Goal: Transaction & Acquisition: Book appointment/travel/reservation

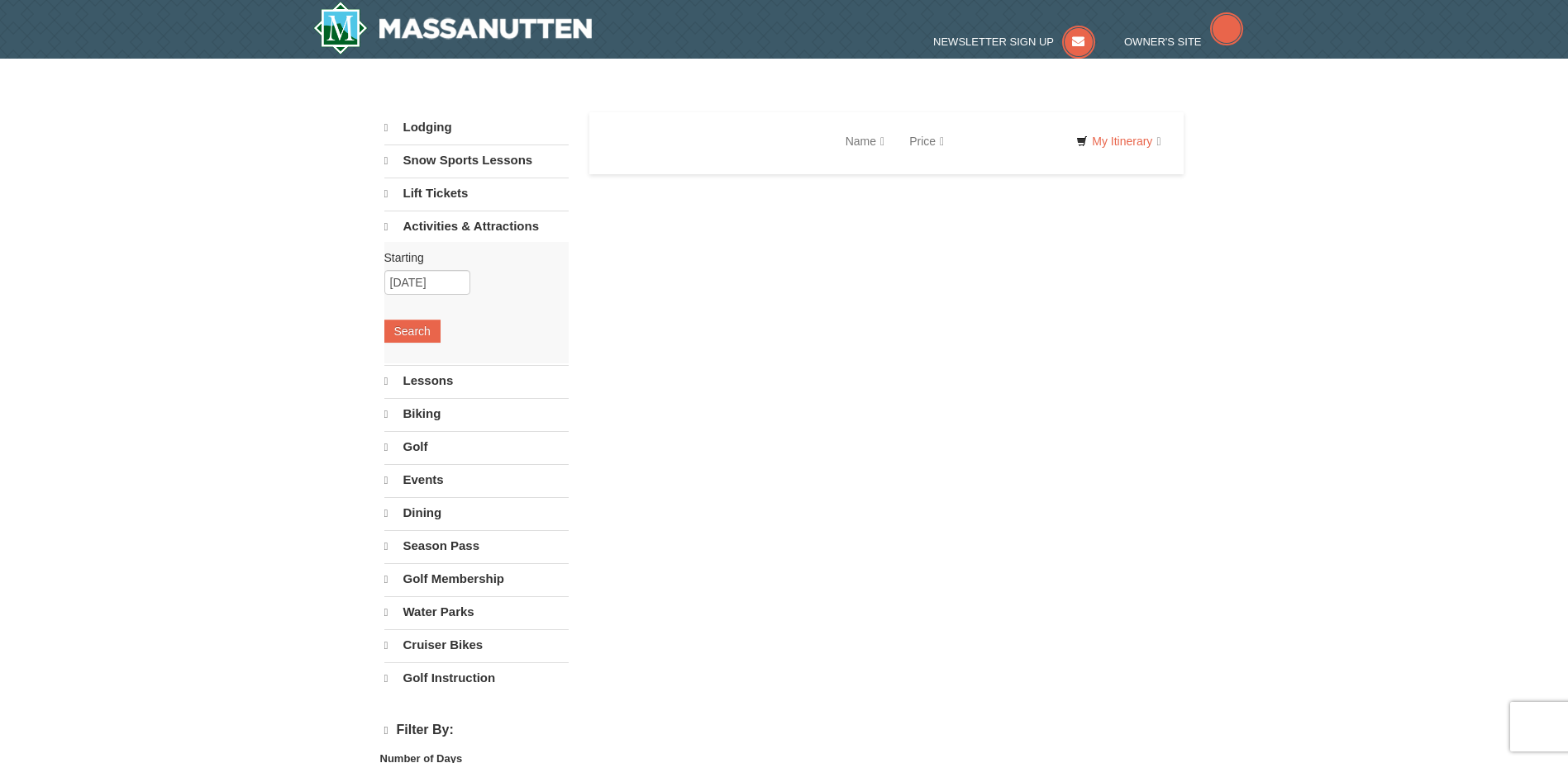
select select "10"
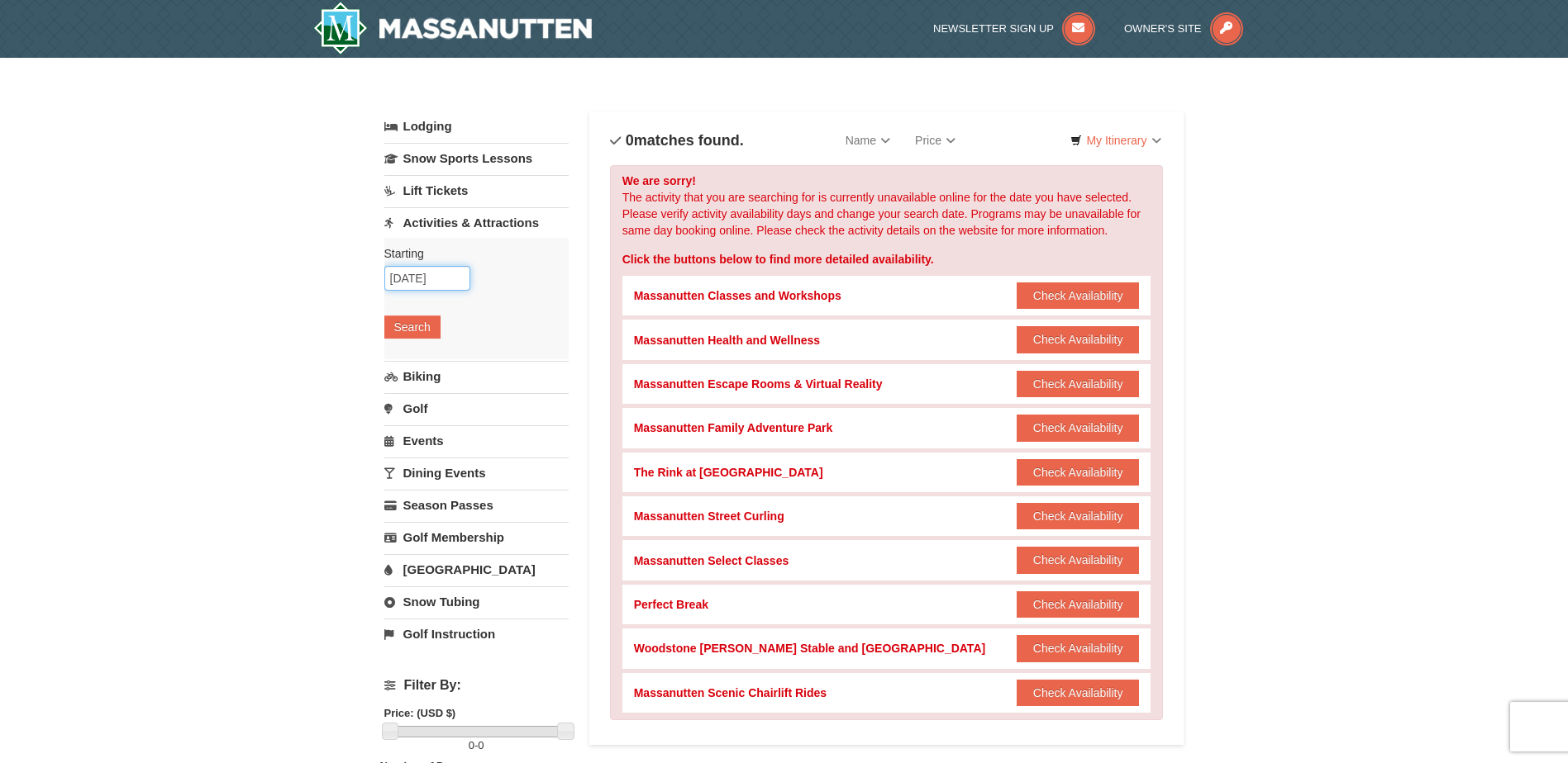
click at [456, 284] on input "[DATE]" at bounding box center [427, 278] width 86 height 25
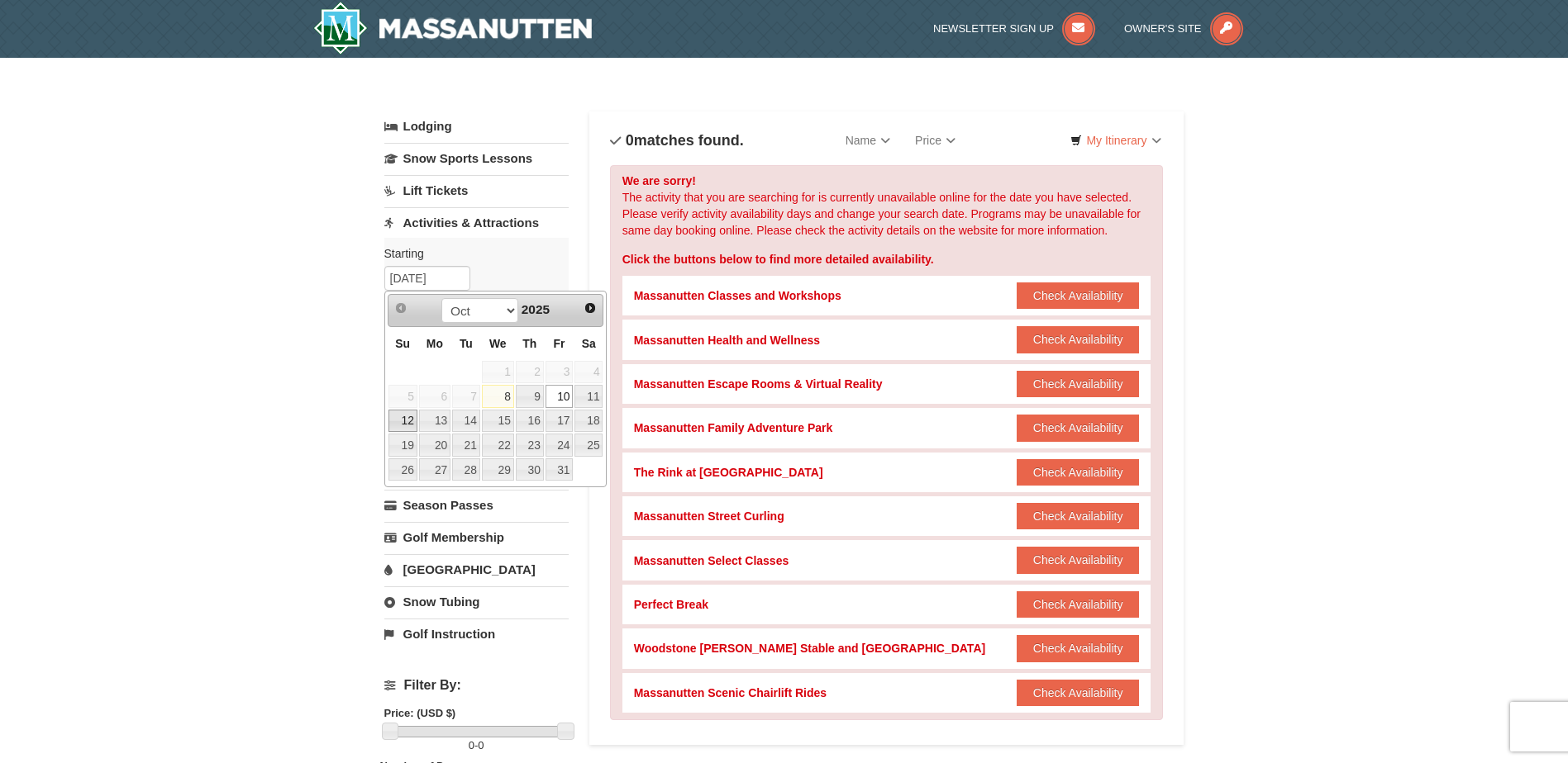
click at [404, 418] on link "12" at bounding box center [403, 422] width 29 height 23
type input "[DATE]"
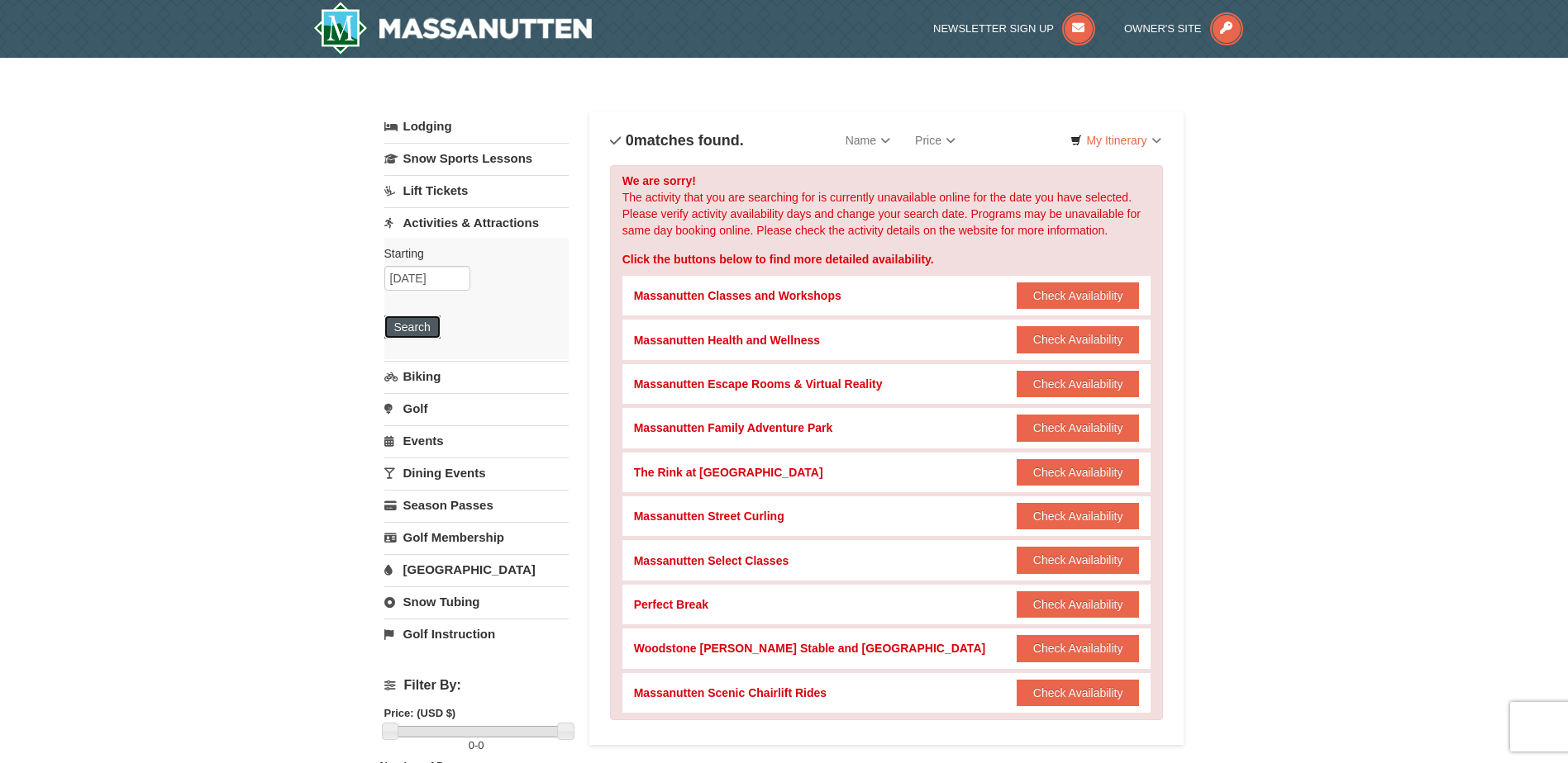
click at [417, 328] on button "Search" at bounding box center [412, 327] width 56 height 23
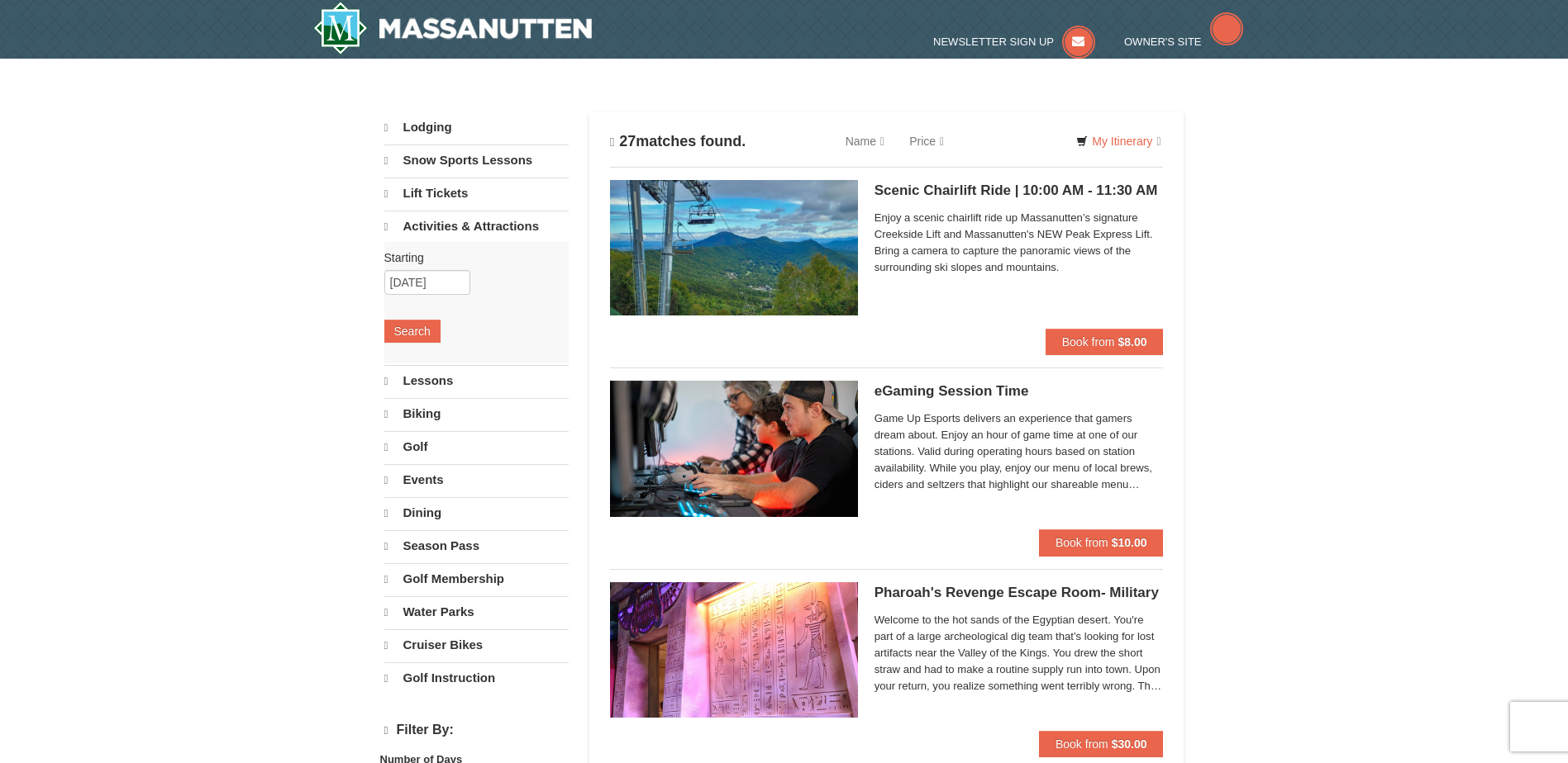
select select "10"
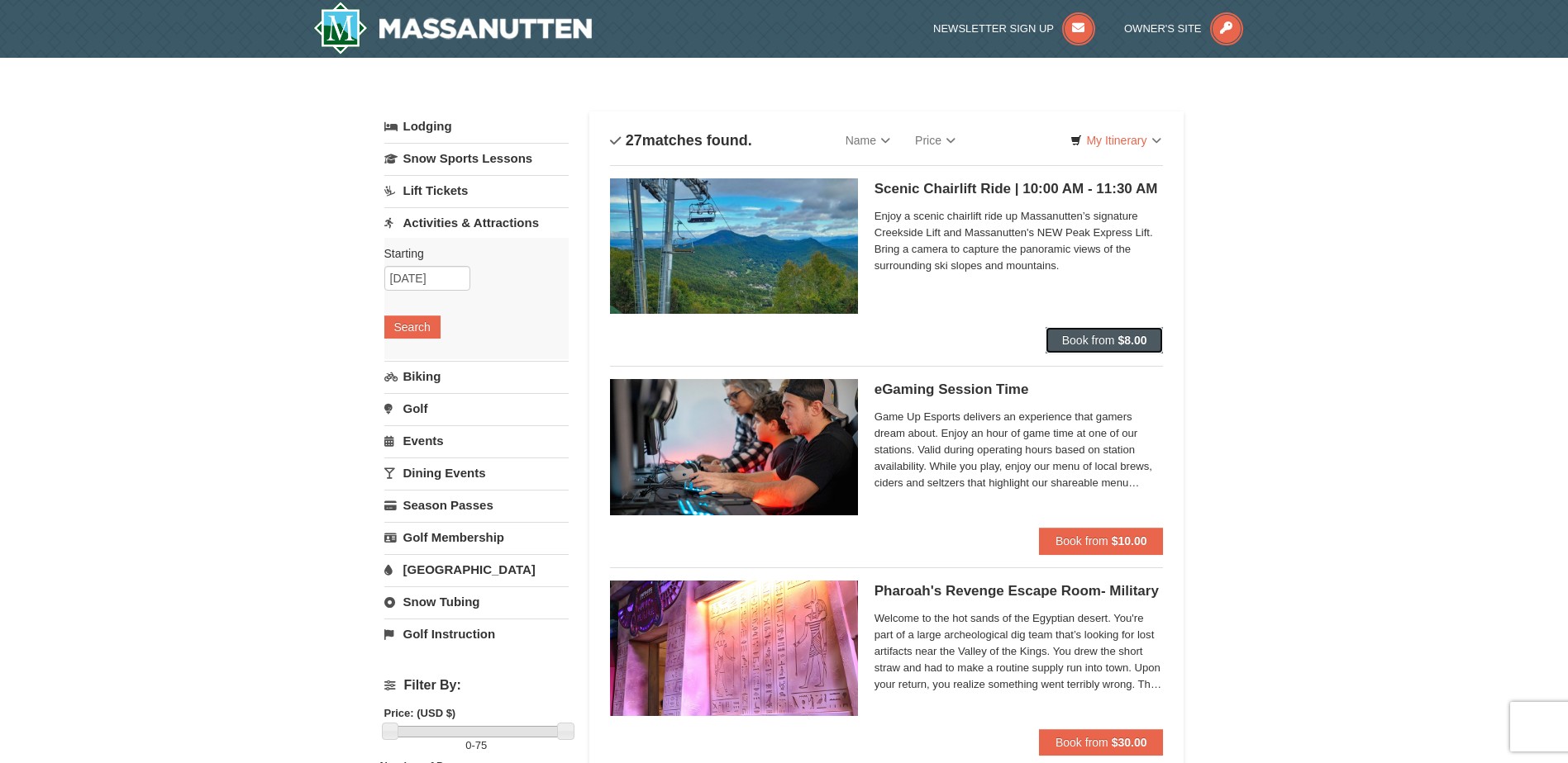
click at [1110, 338] on span "Book from" at bounding box center [1088, 340] width 53 height 13
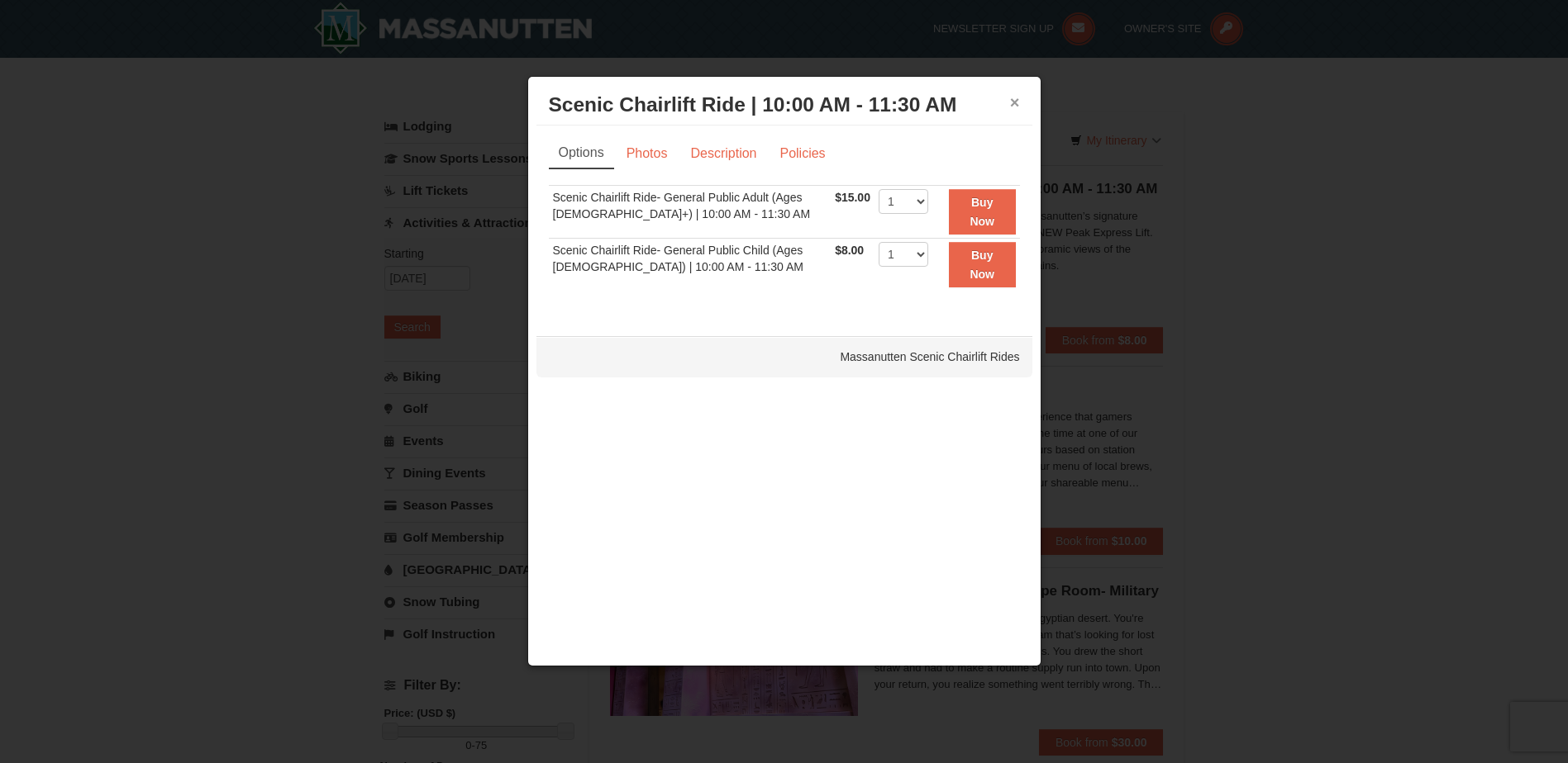
click at [1011, 104] on button "×" at bounding box center [1014, 103] width 10 height 17
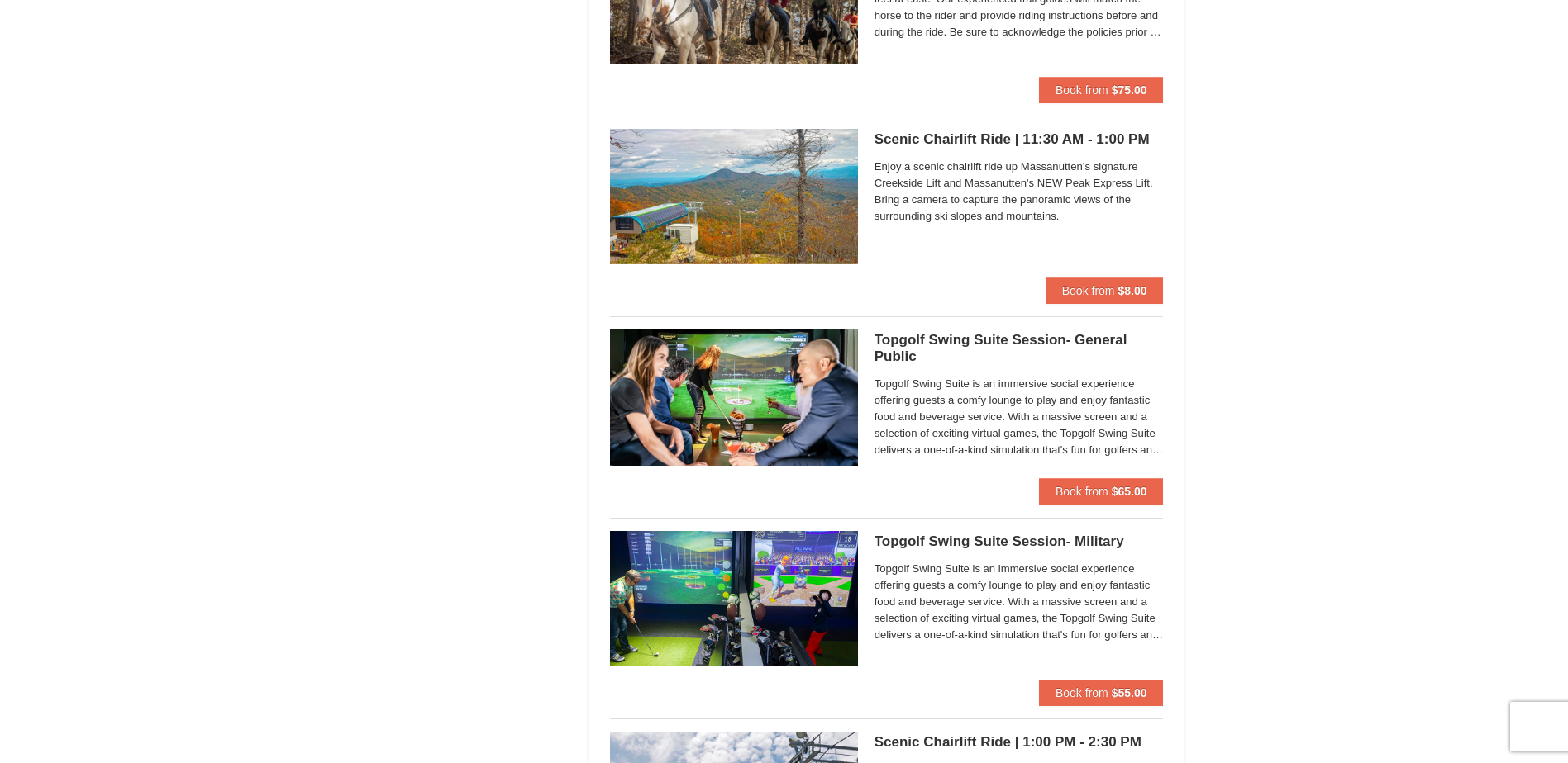
scroll to position [1913, 0]
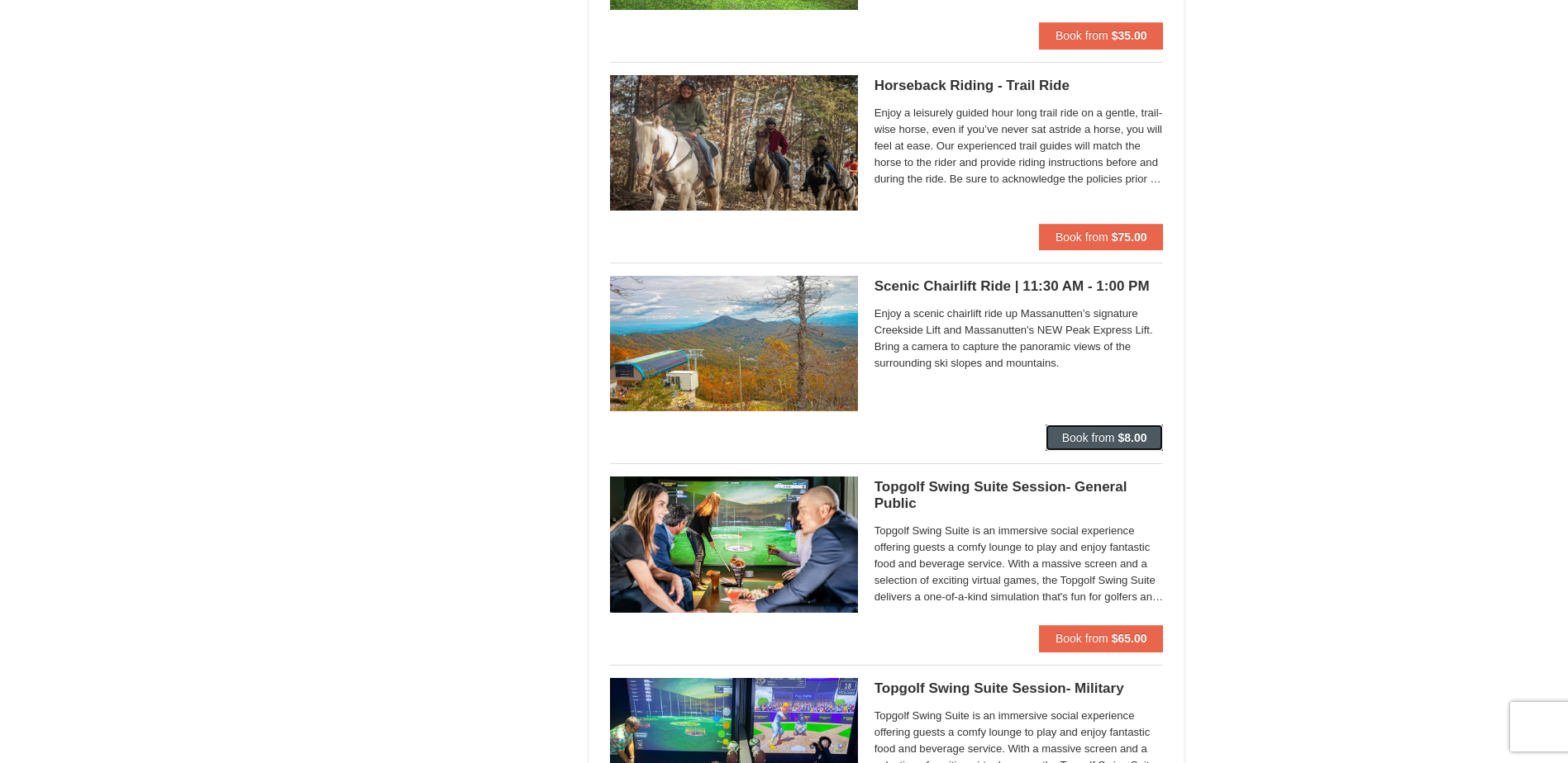
click at [1091, 427] on button "Book from $8.00" at bounding box center [1104, 438] width 119 height 27
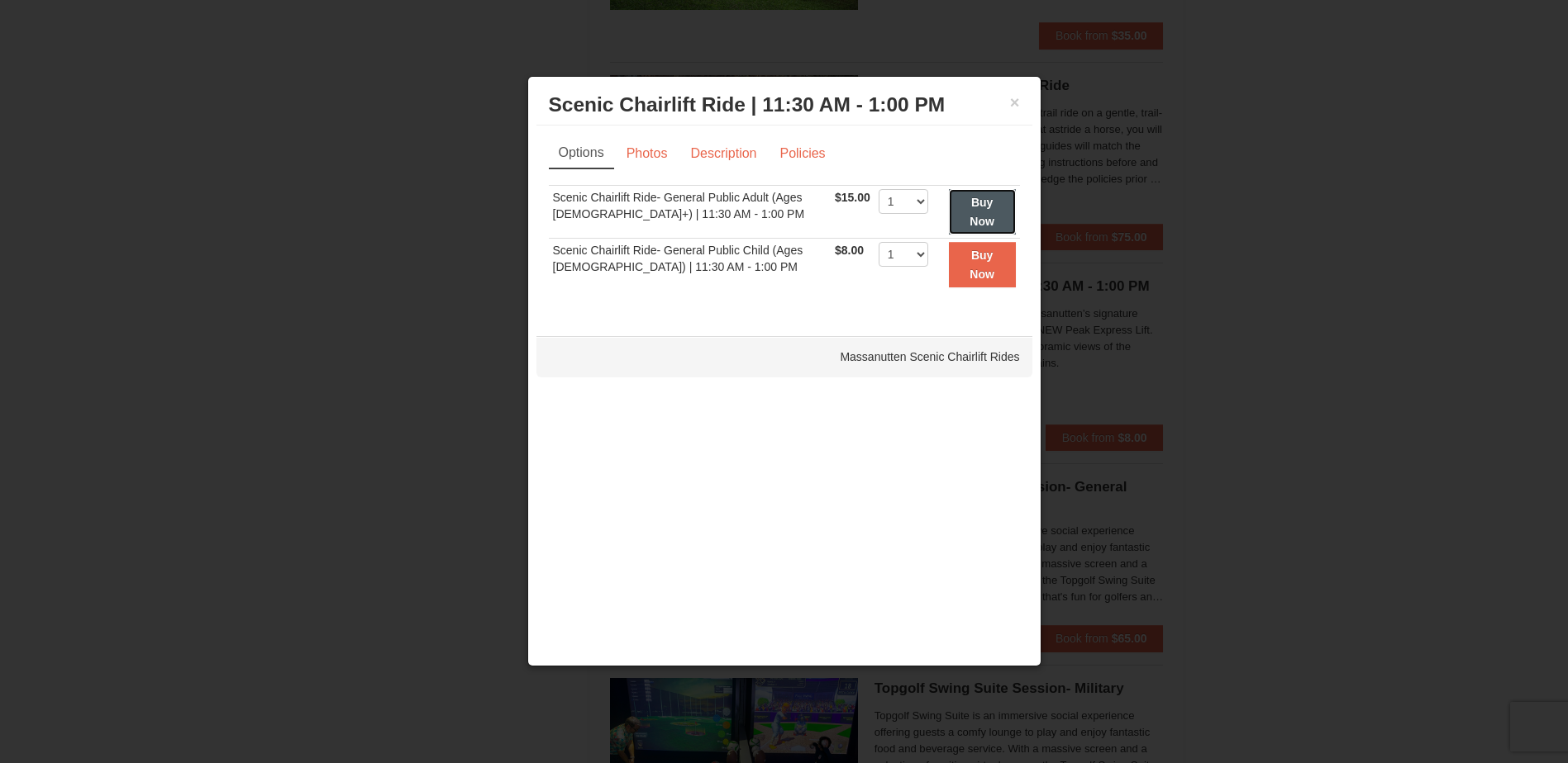
click at [966, 208] on button "Buy Now" at bounding box center [982, 211] width 67 height 45
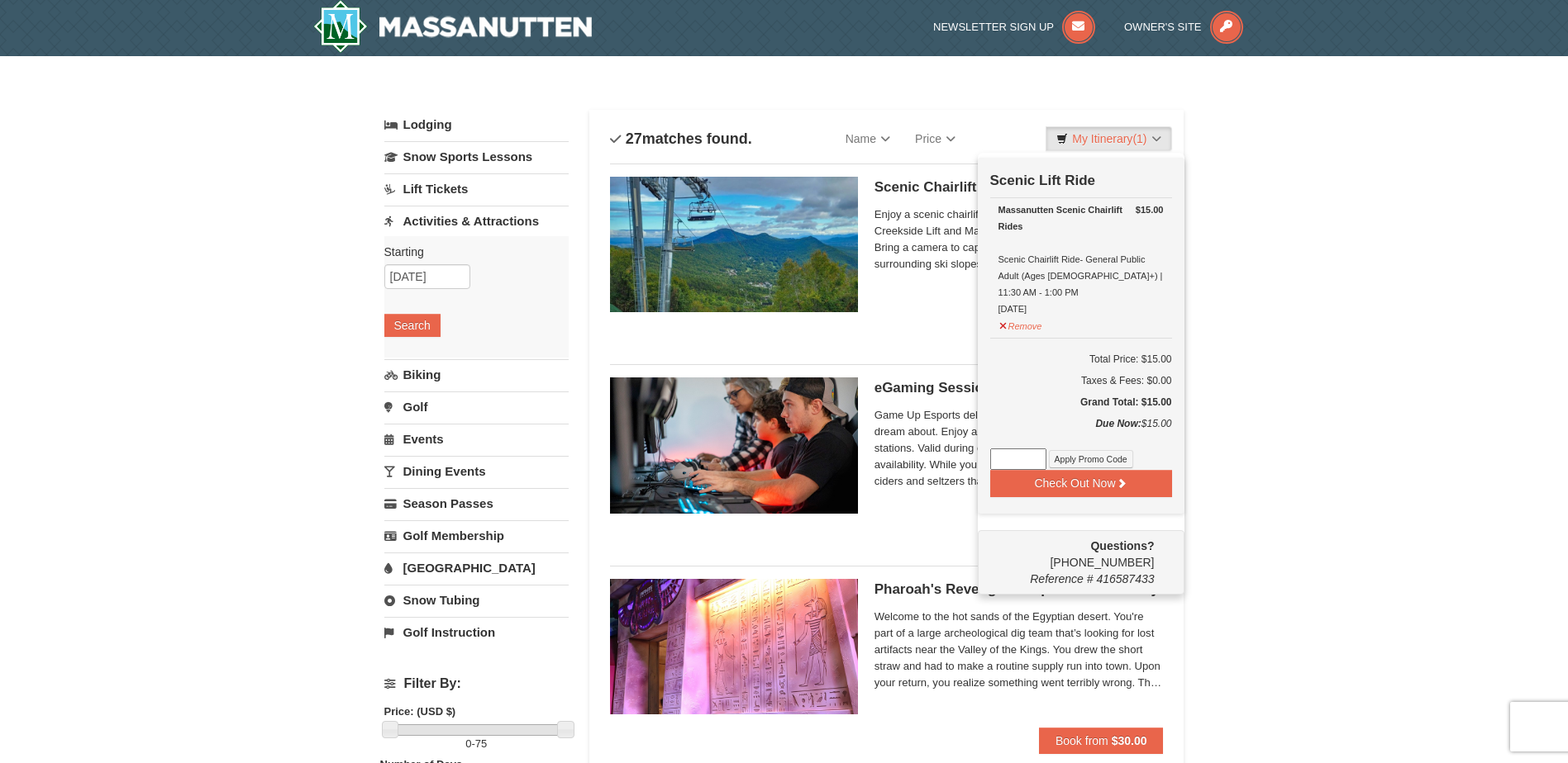
scroll to position [5, 0]
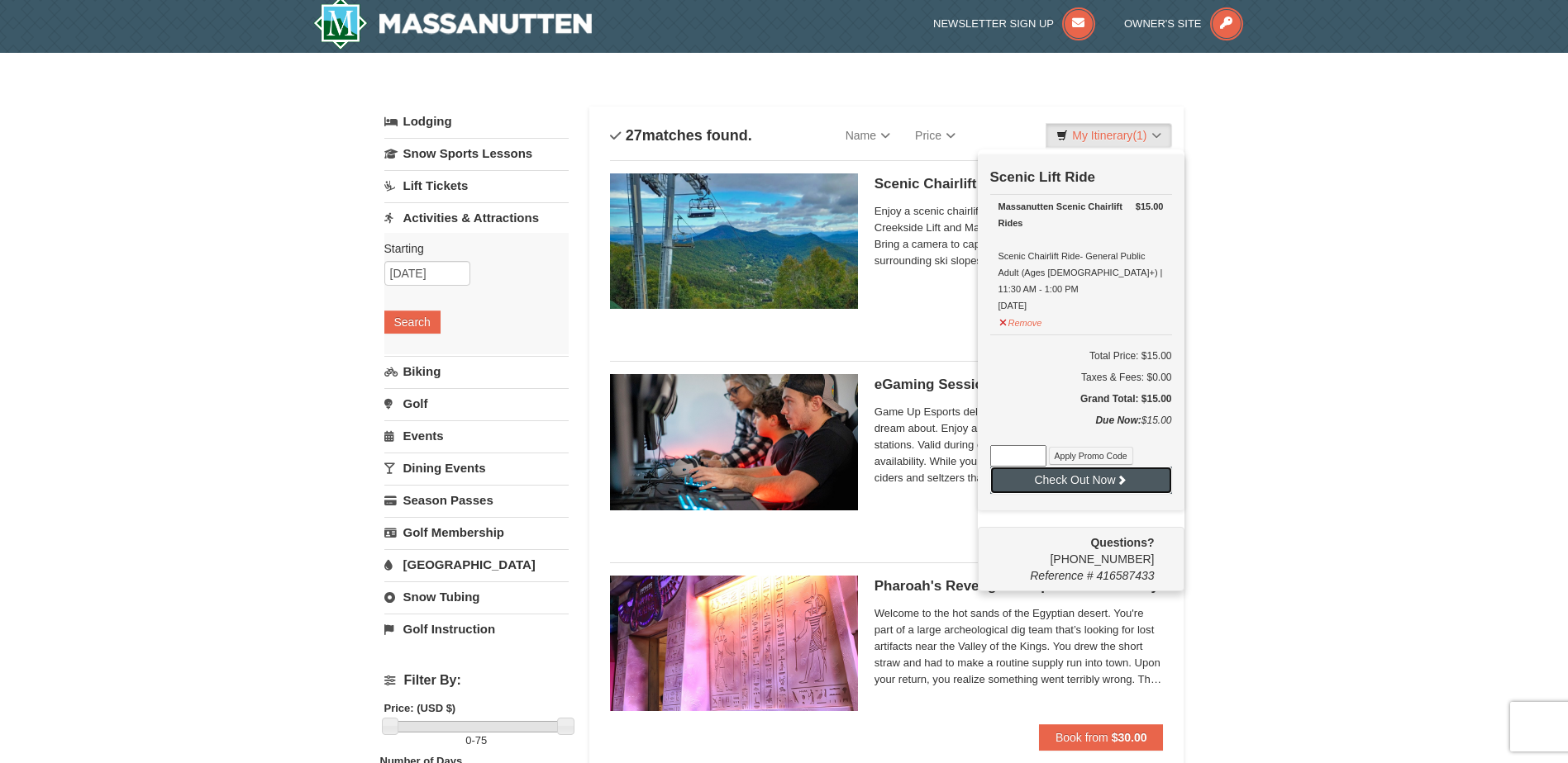
click at [1086, 467] on button "Check Out Now" at bounding box center [1081, 480] width 182 height 27
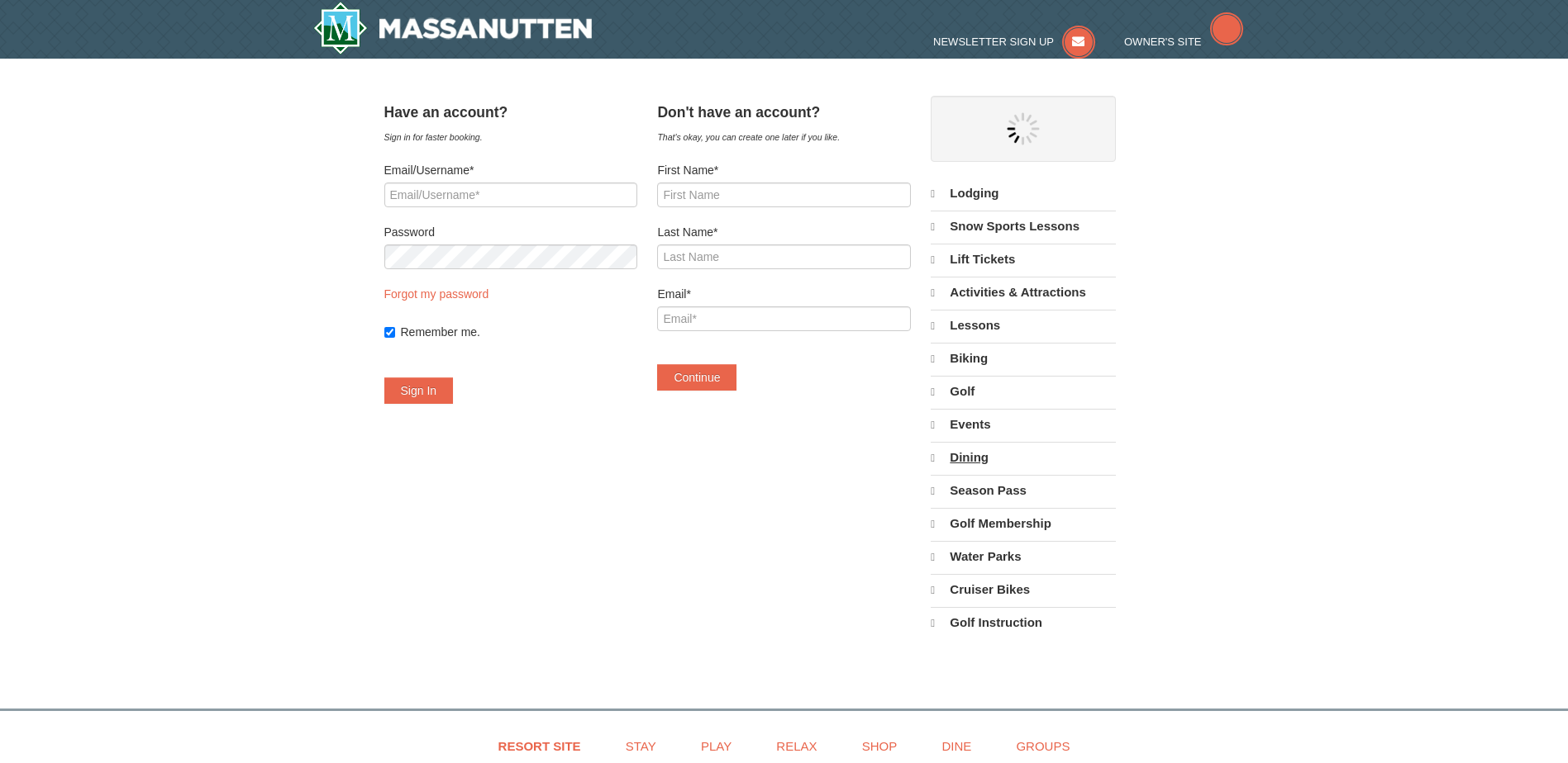
select select "10"
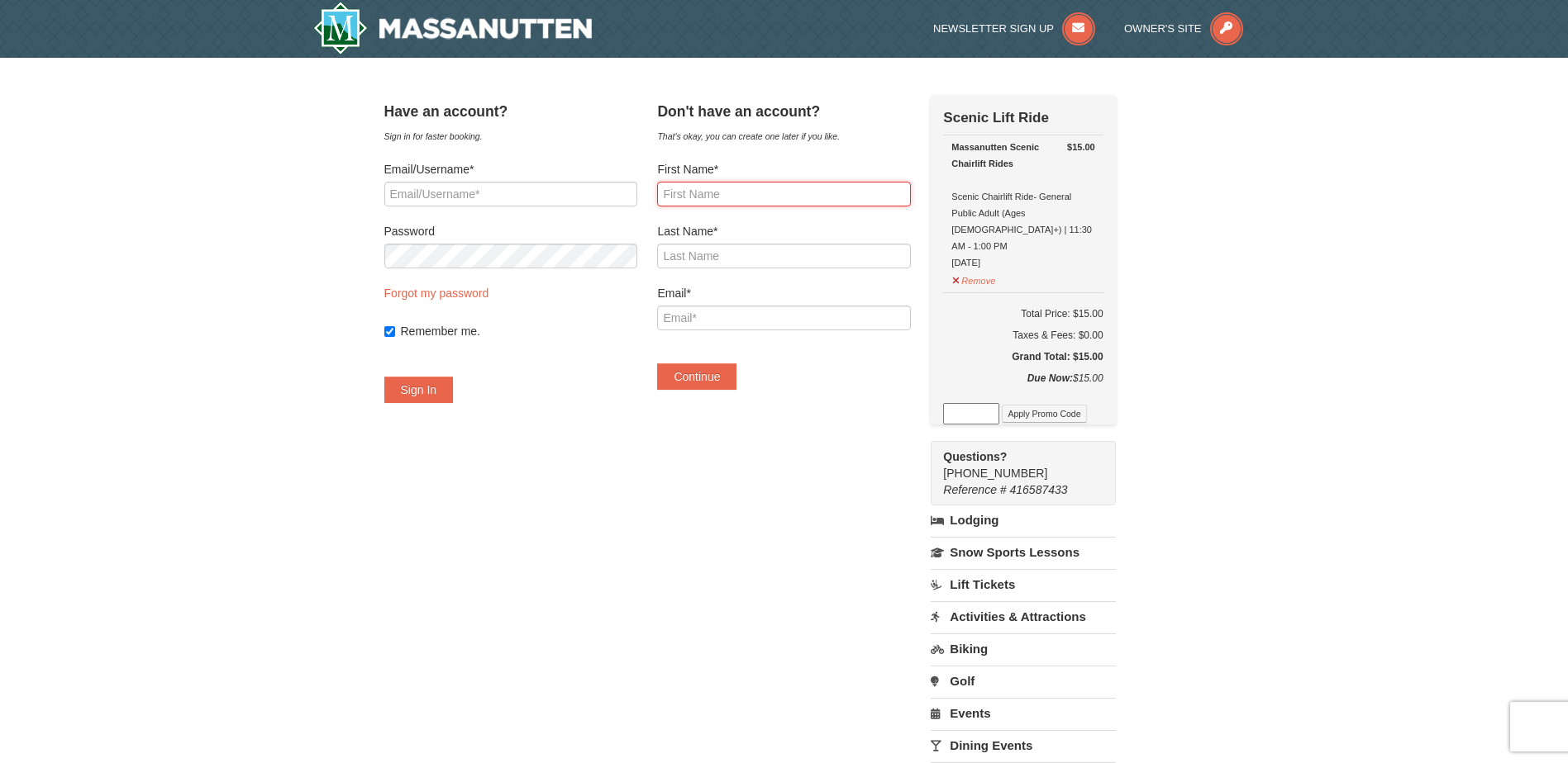
click at [762, 195] on input "First Name*" at bounding box center [784, 194] width 253 height 25
type input "Thomas"
type input "Gorman"
type input "tgorman319@aol.com"
click at [730, 368] on button "Continue" at bounding box center [697, 377] width 79 height 27
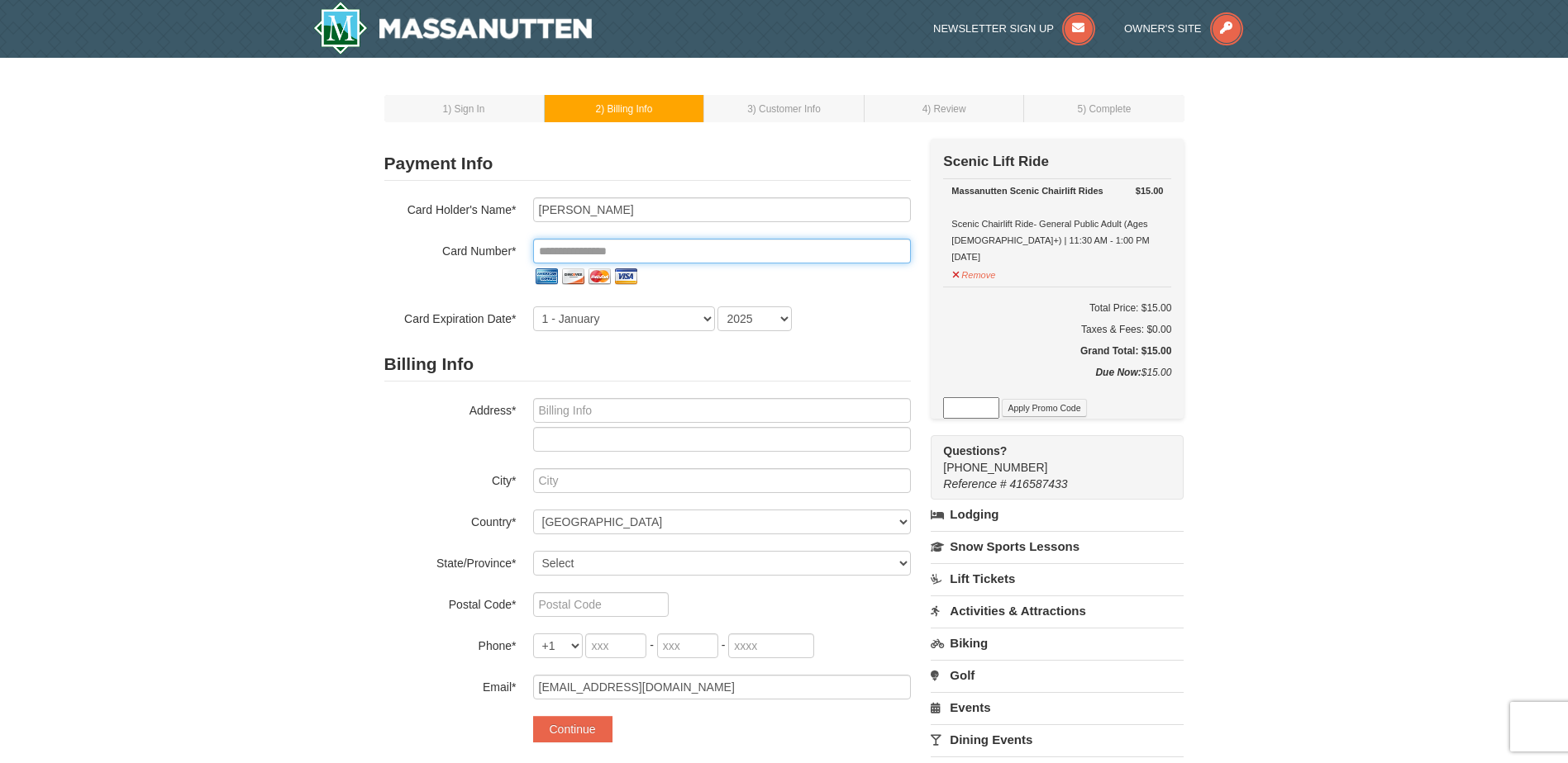
click at [653, 256] on input "tel" at bounding box center [722, 251] width 377 height 25
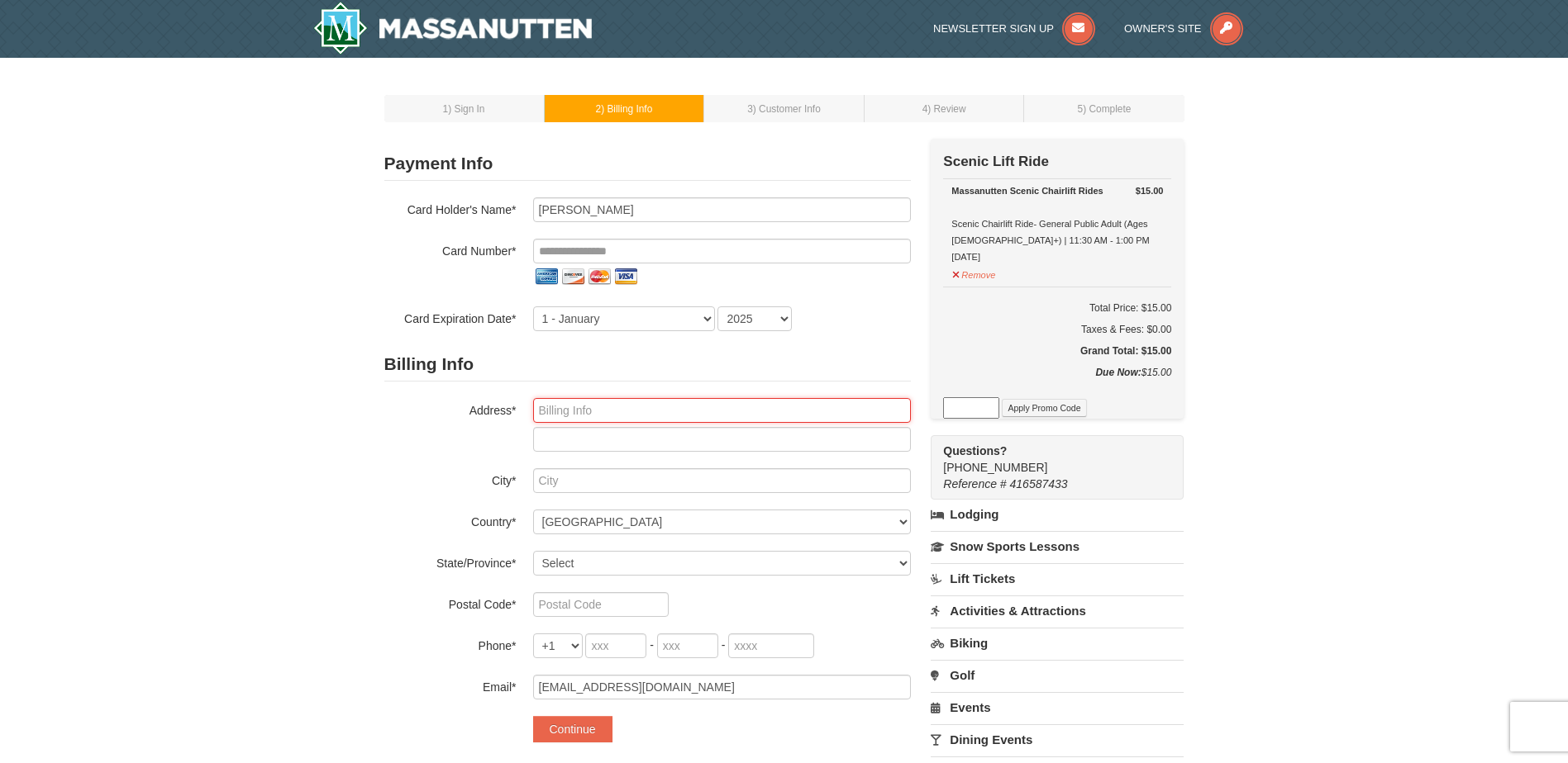
type input "1808 Ewing Place"
type input "Virginia Beach"
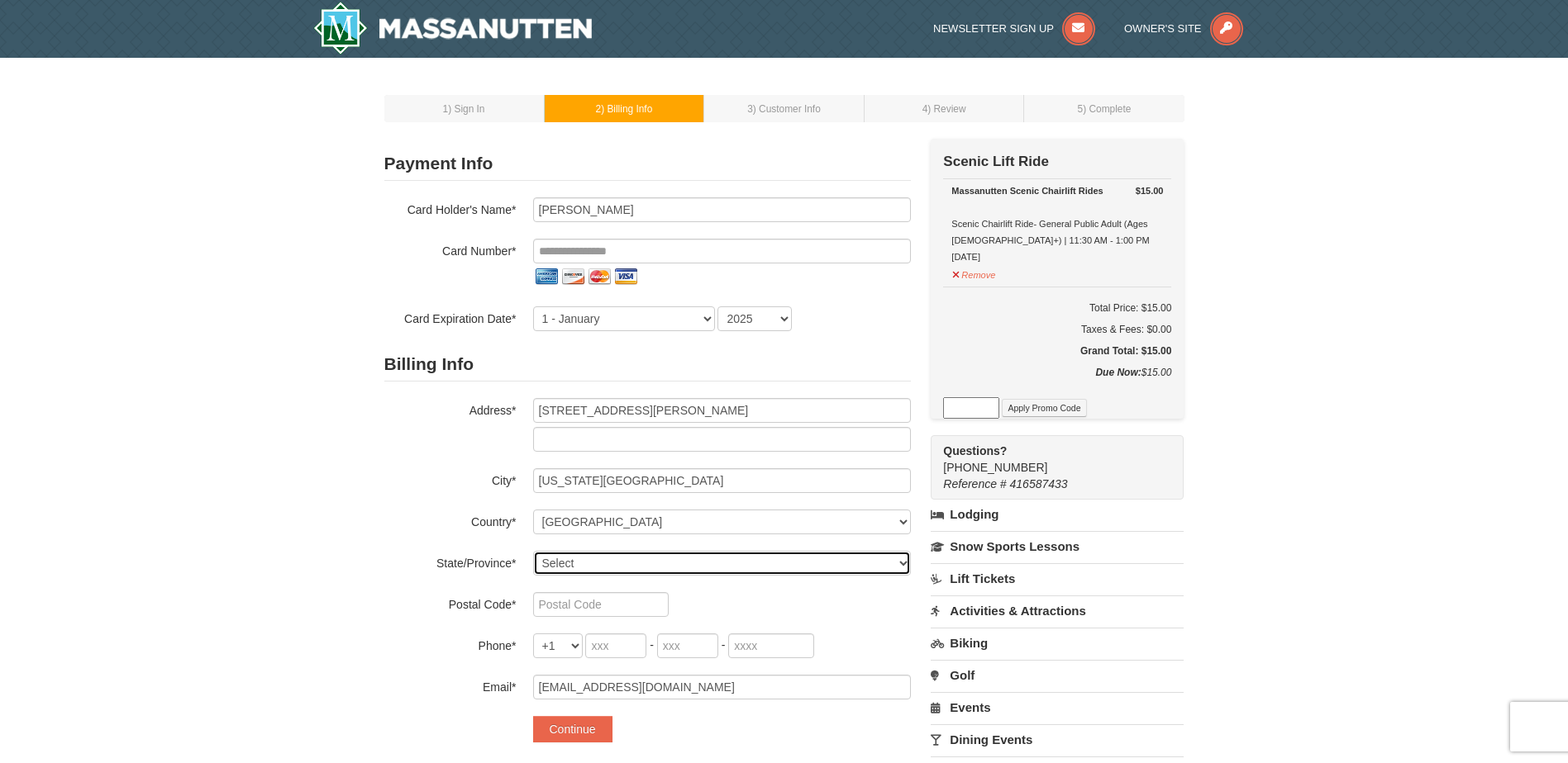
select select "VA"
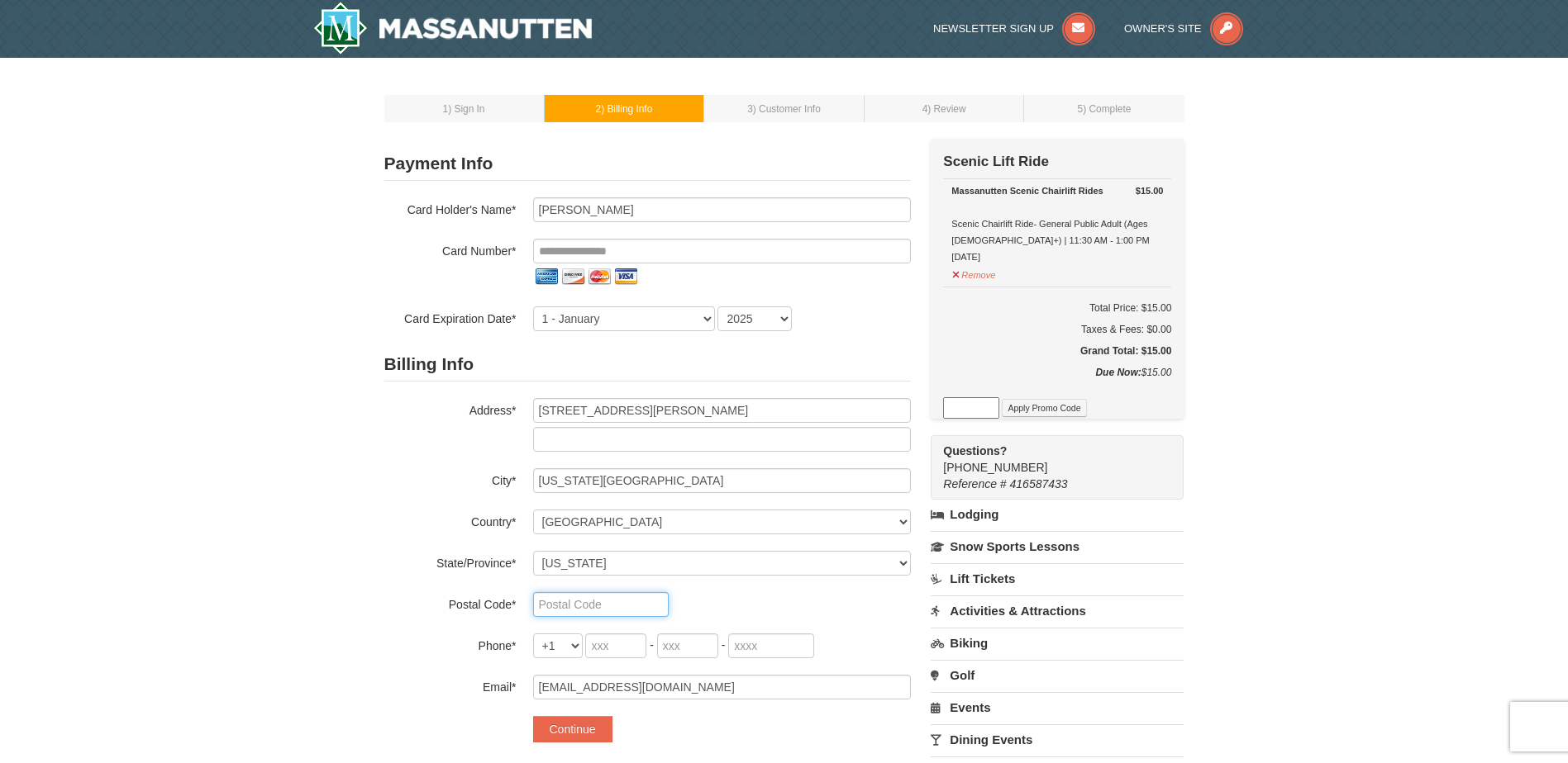
type input "23456-495"
type input "**********"
select select "12"
select select "2027"
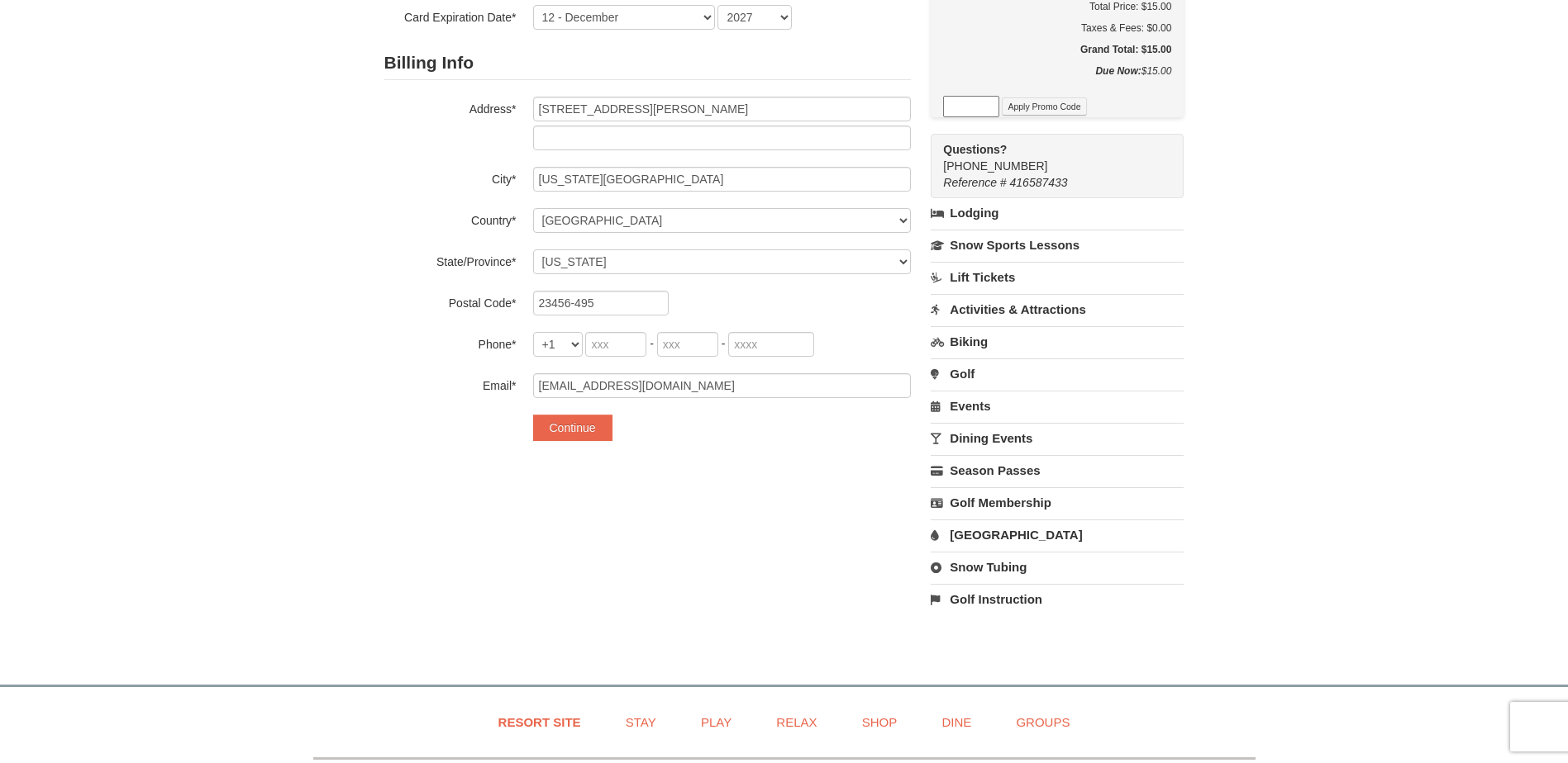
scroll to position [331, 0]
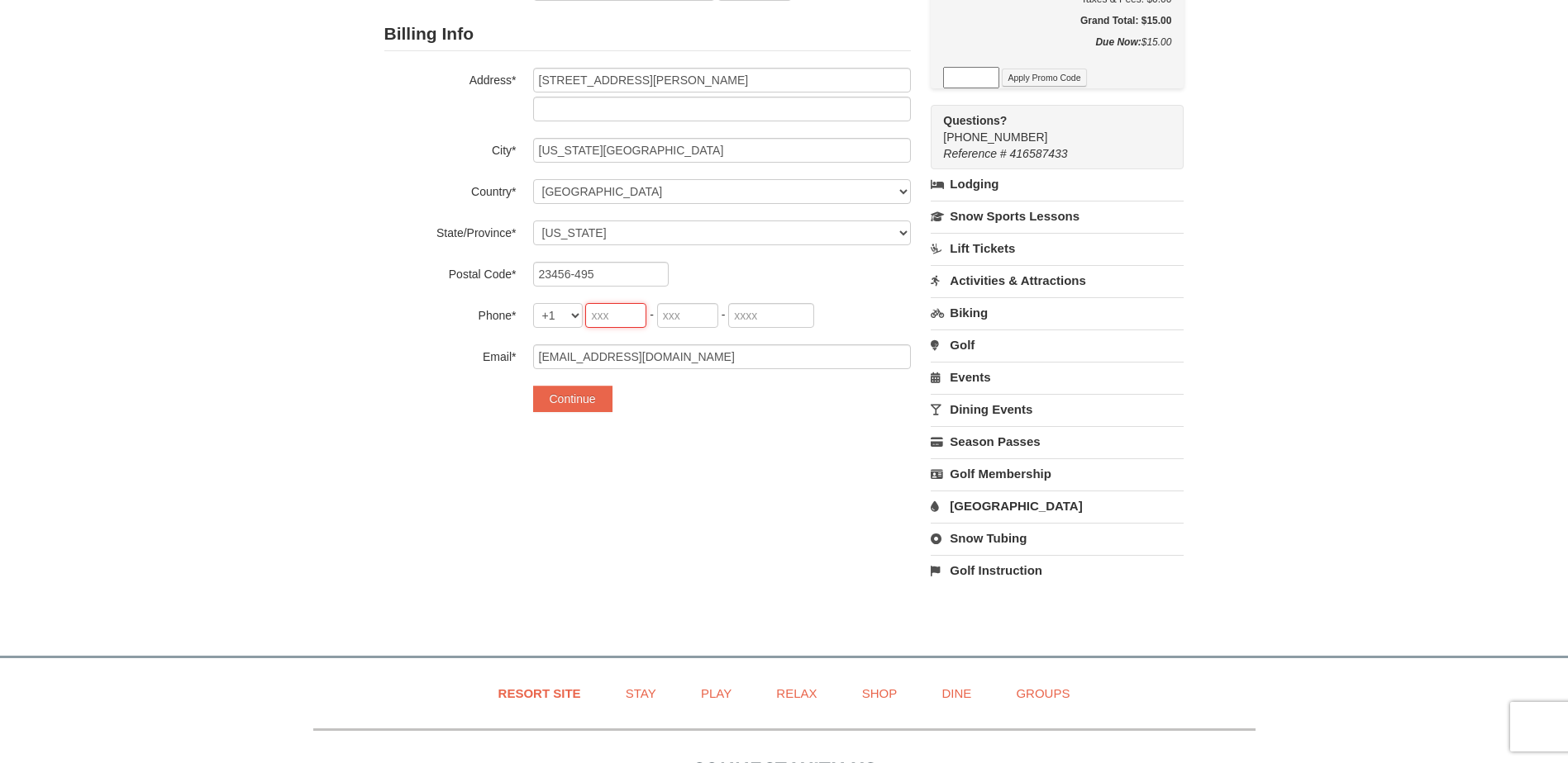
click at [618, 314] on input "tel" at bounding box center [615, 316] width 62 height 25
type input "757"
type input "215"
type input "5785"
click at [581, 397] on button "Continue" at bounding box center [573, 399] width 79 height 27
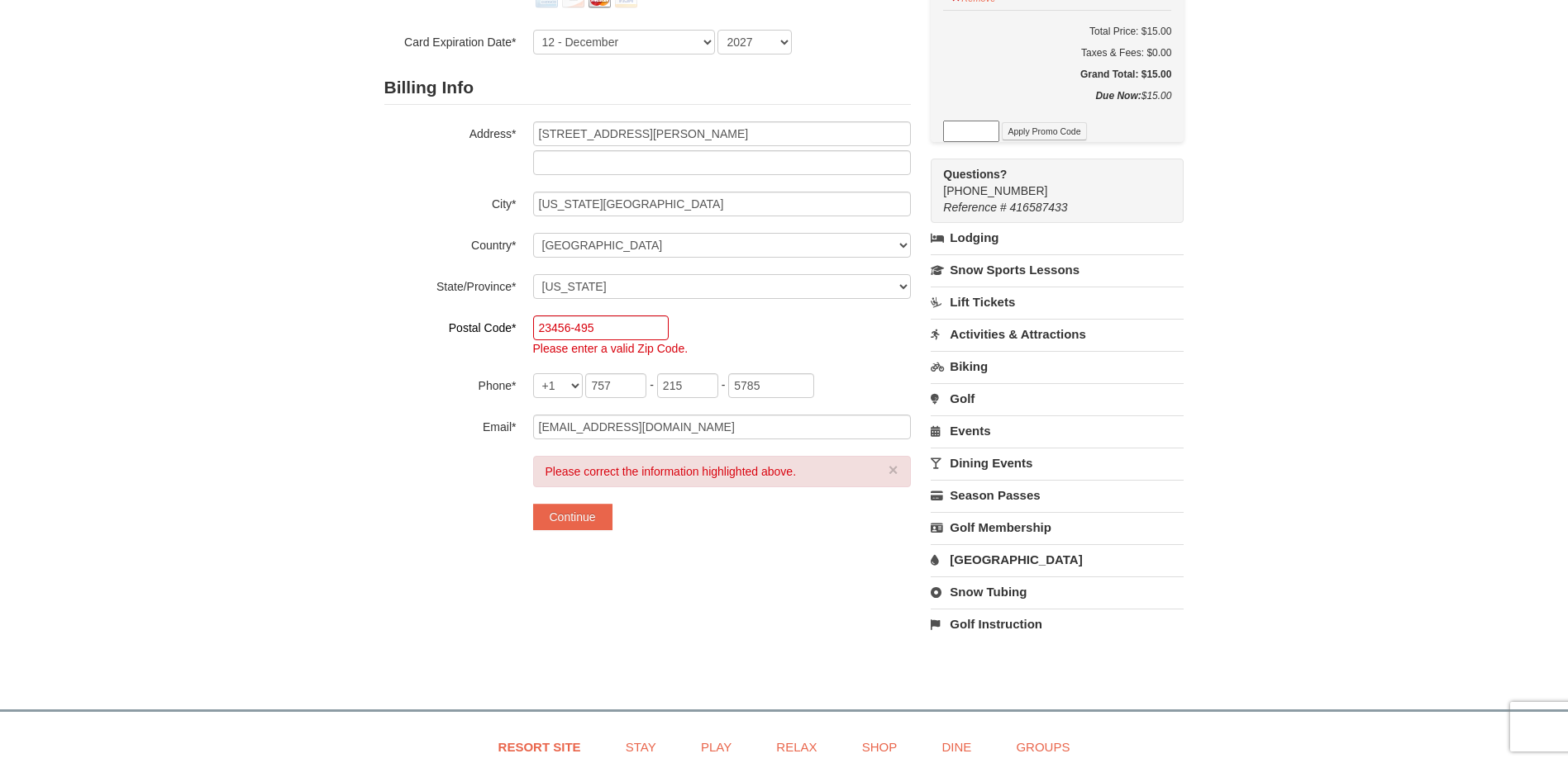
scroll to position [248, 0]
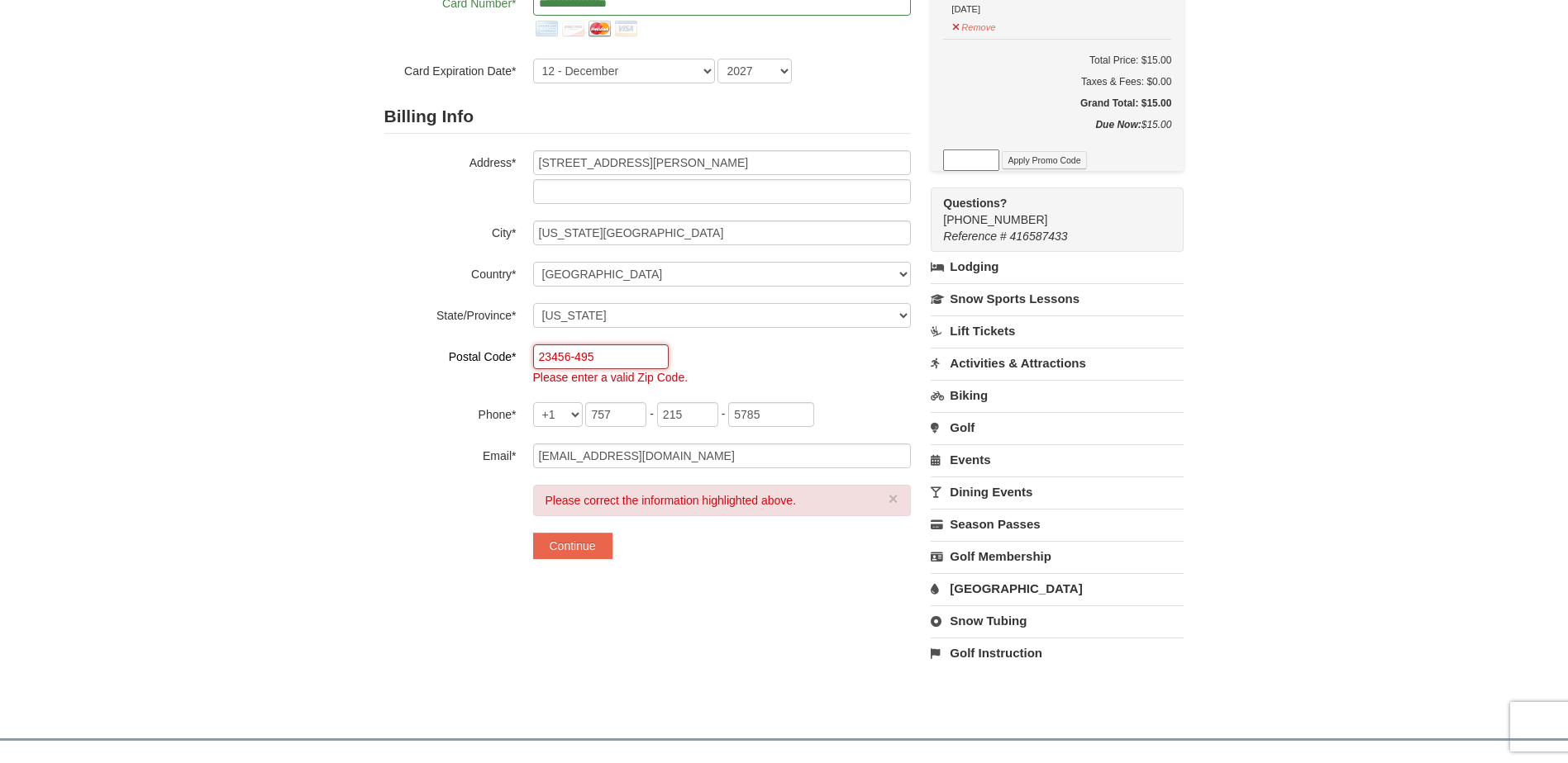
click at [605, 360] on input "23456-495" at bounding box center [601, 357] width 136 height 25
type input "23456"
click at [707, 529] on div "Please correct the information highlighted above. × Continue" at bounding box center [722, 521] width 377 height 74
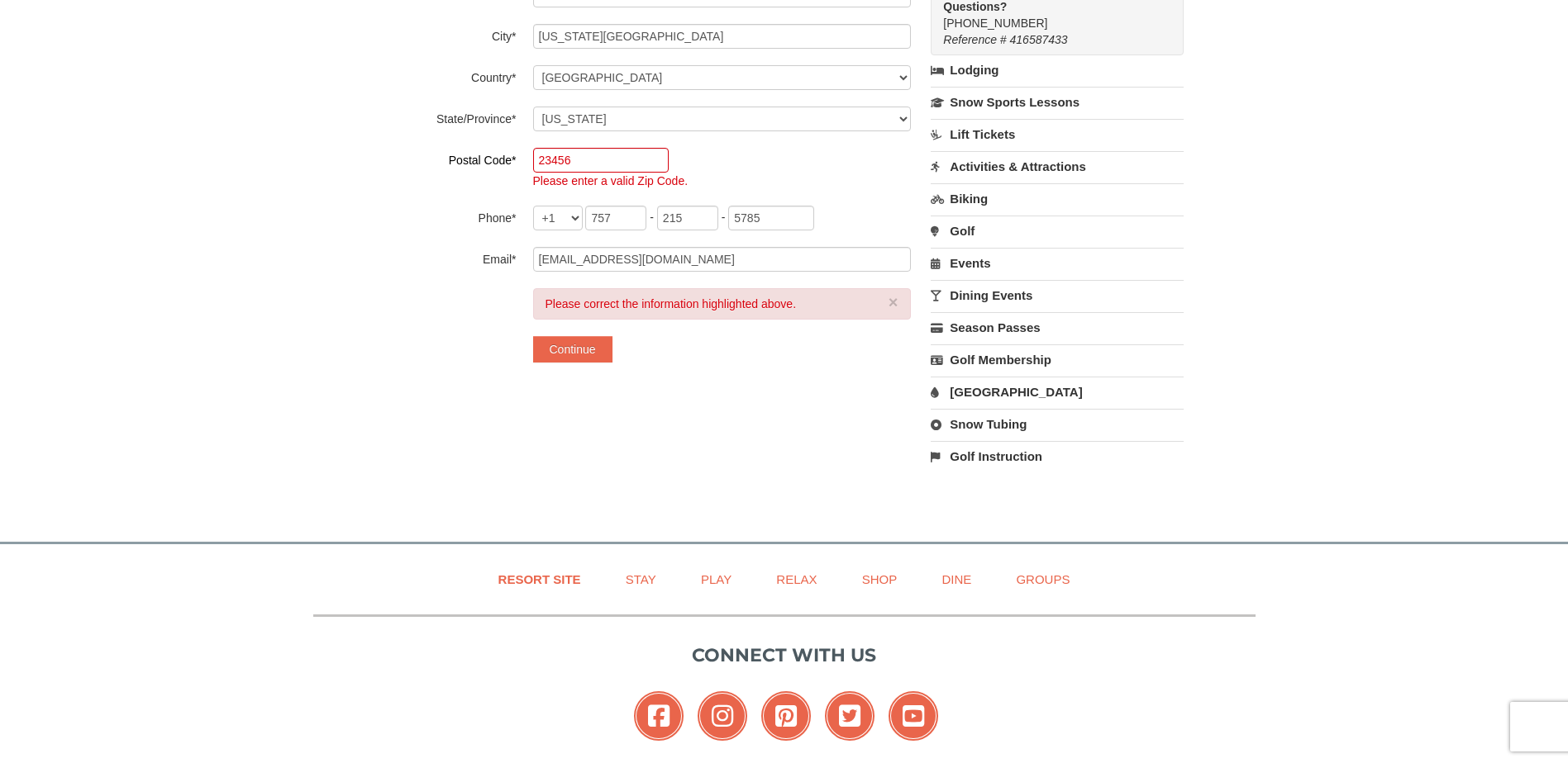
scroll to position [621, 0]
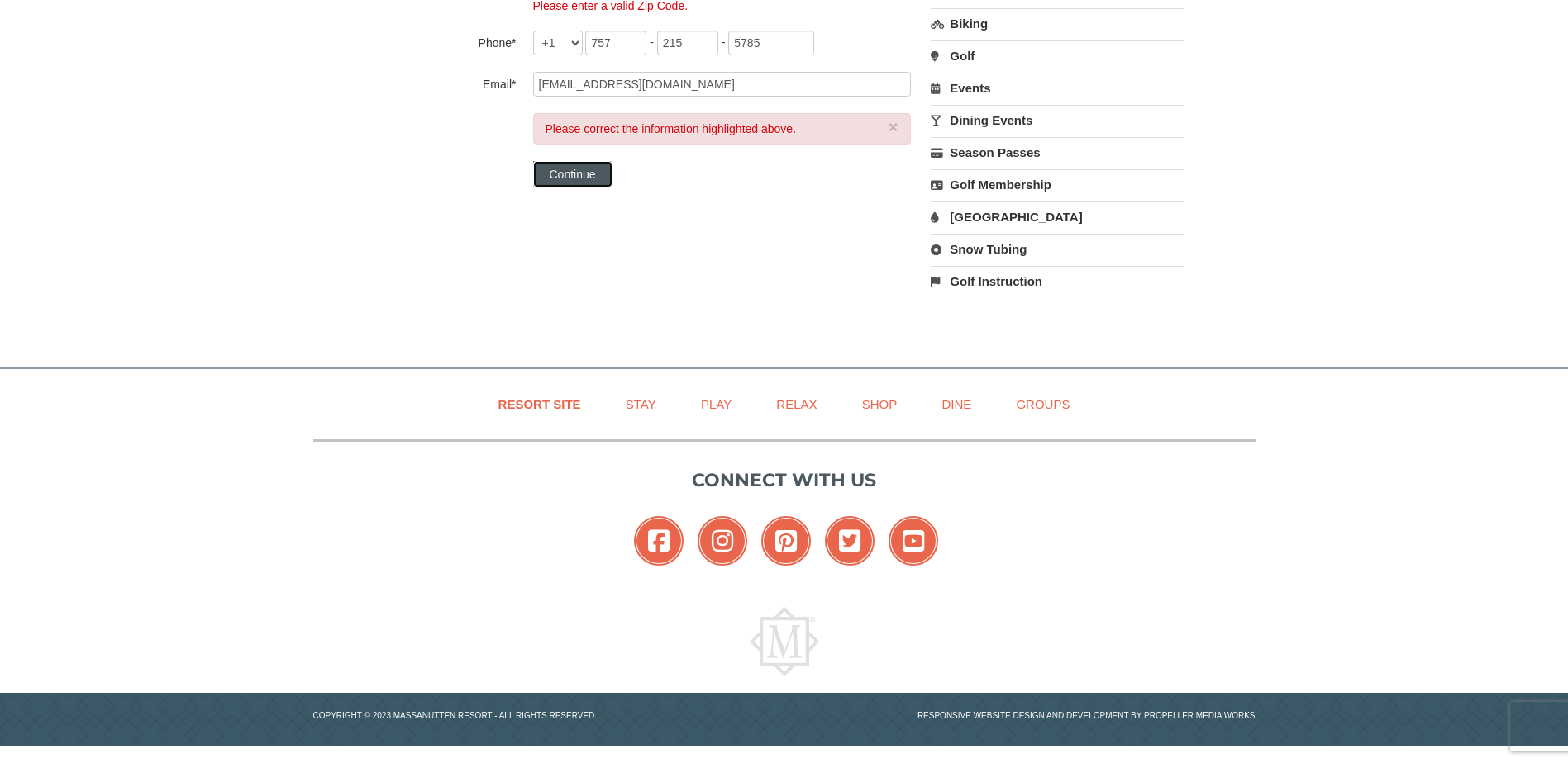
click at [577, 172] on button "Continue" at bounding box center [573, 175] width 79 height 27
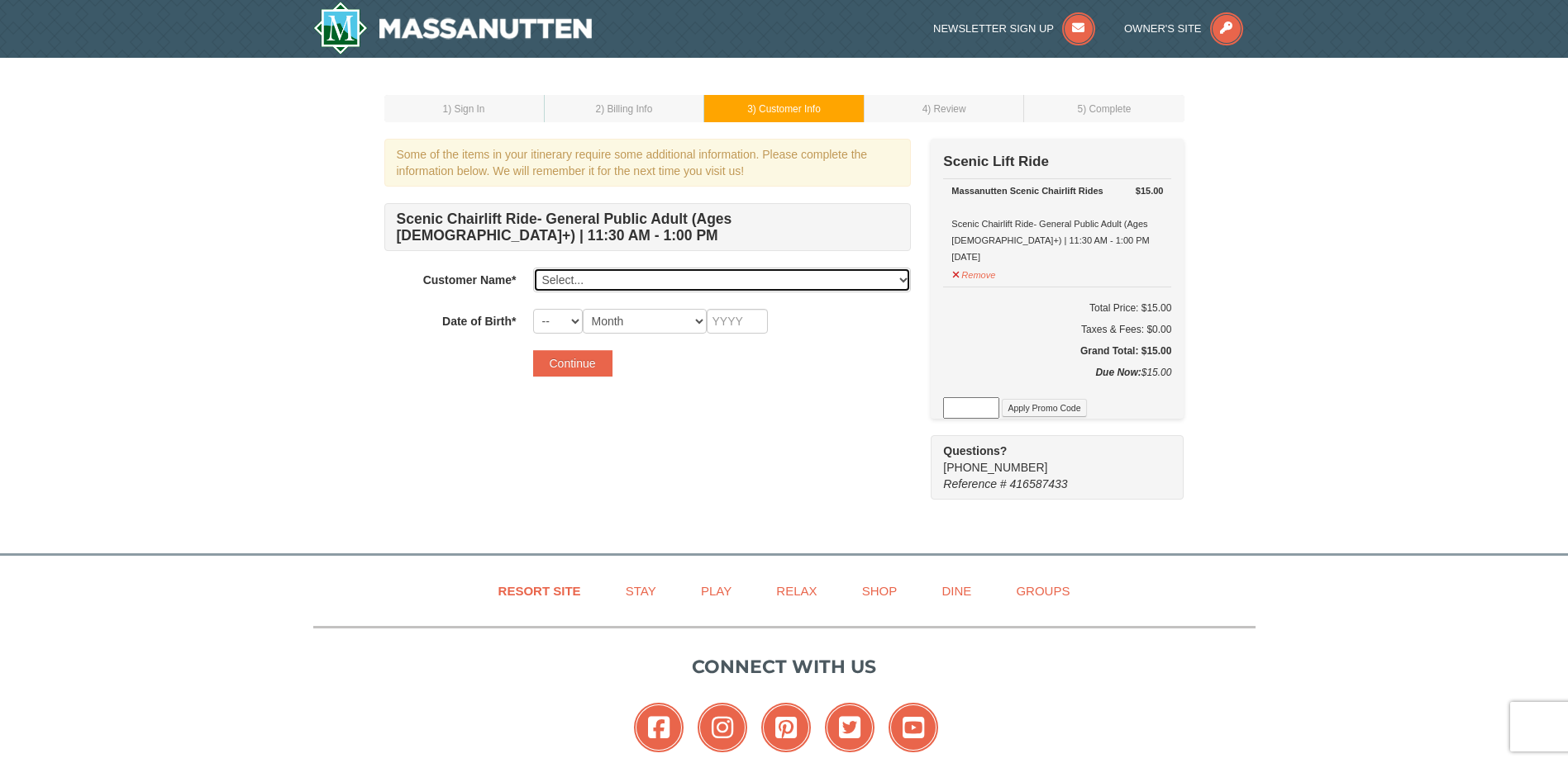
click at [653, 283] on select "Select... Thomas Gorman Add New..." at bounding box center [722, 280] width 377 height 25
select select "28361469"
click at [533, 267] on select "Select... Thomas Gorman Add New..." at bounding box center [722, 280] width 377 height 25
click at [574, 321] on select "-- 01 02 03 04 05 06 07 08 09 10 11 12 13 14 15 16 17 18 19 20 21 22 23 24 25 2…" at bounding box center [558, 322] width 50 height 25
select select "31"
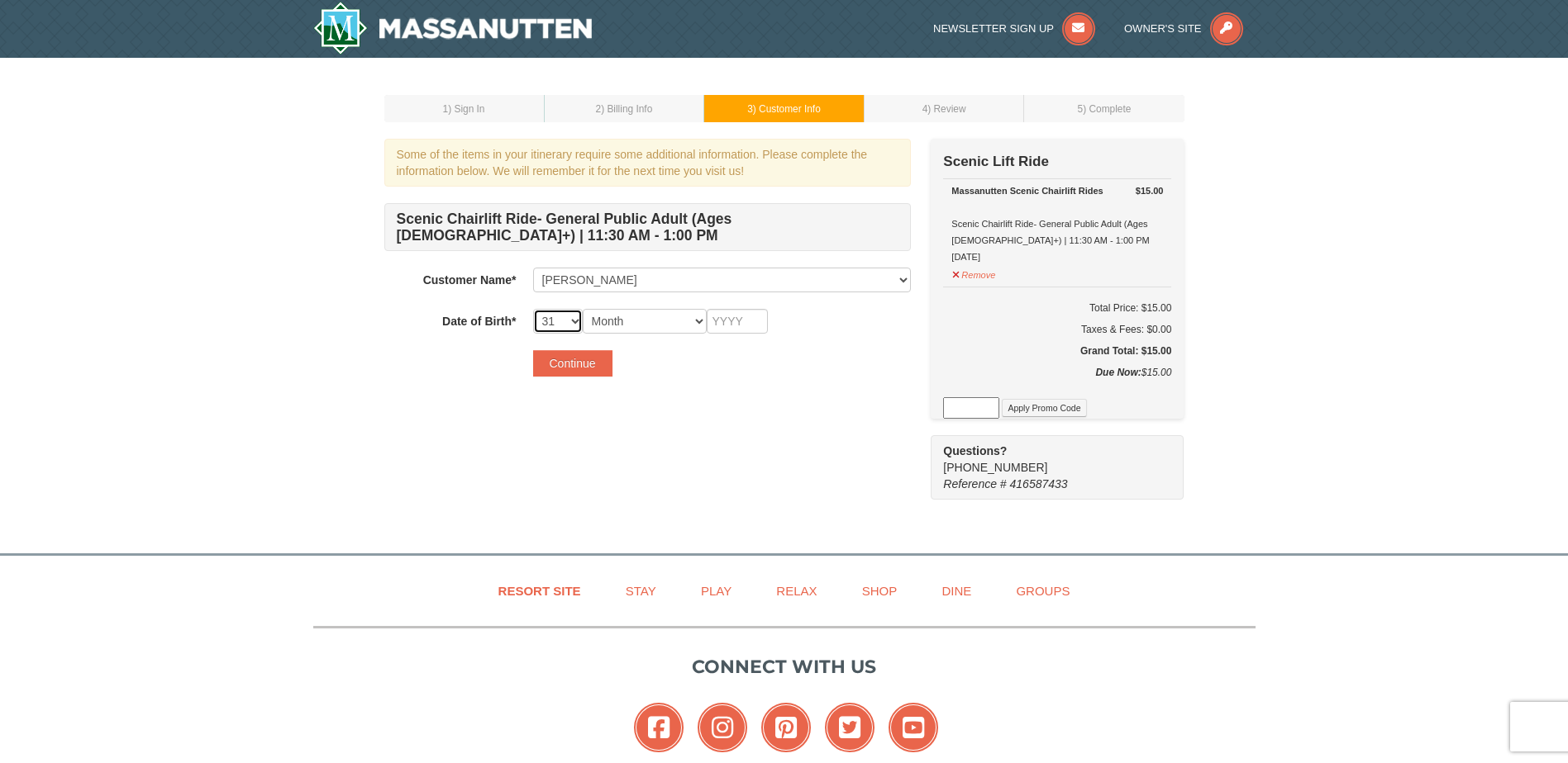
click at [533, 309] on select "-- 01 02 03 04 05 06 07 08 09 10 11 12 13 14 15 16 17 18 19 20 21 22 23 24 25 2…" at bounding box center [558, 322] width 50 height 25
click at [697, 321] on select "Month January February March April May June July August September October Novem…" at bounding box center [644, 322] width 124 height 25
select select "08"
click at [582, 309] on select "Month January February March April May June July August September October Novem…" at bounding box center [644, 322] width 124 height 25
click at [750, 324] on input "text" at bounding box center [737, 322] width 62 height 25
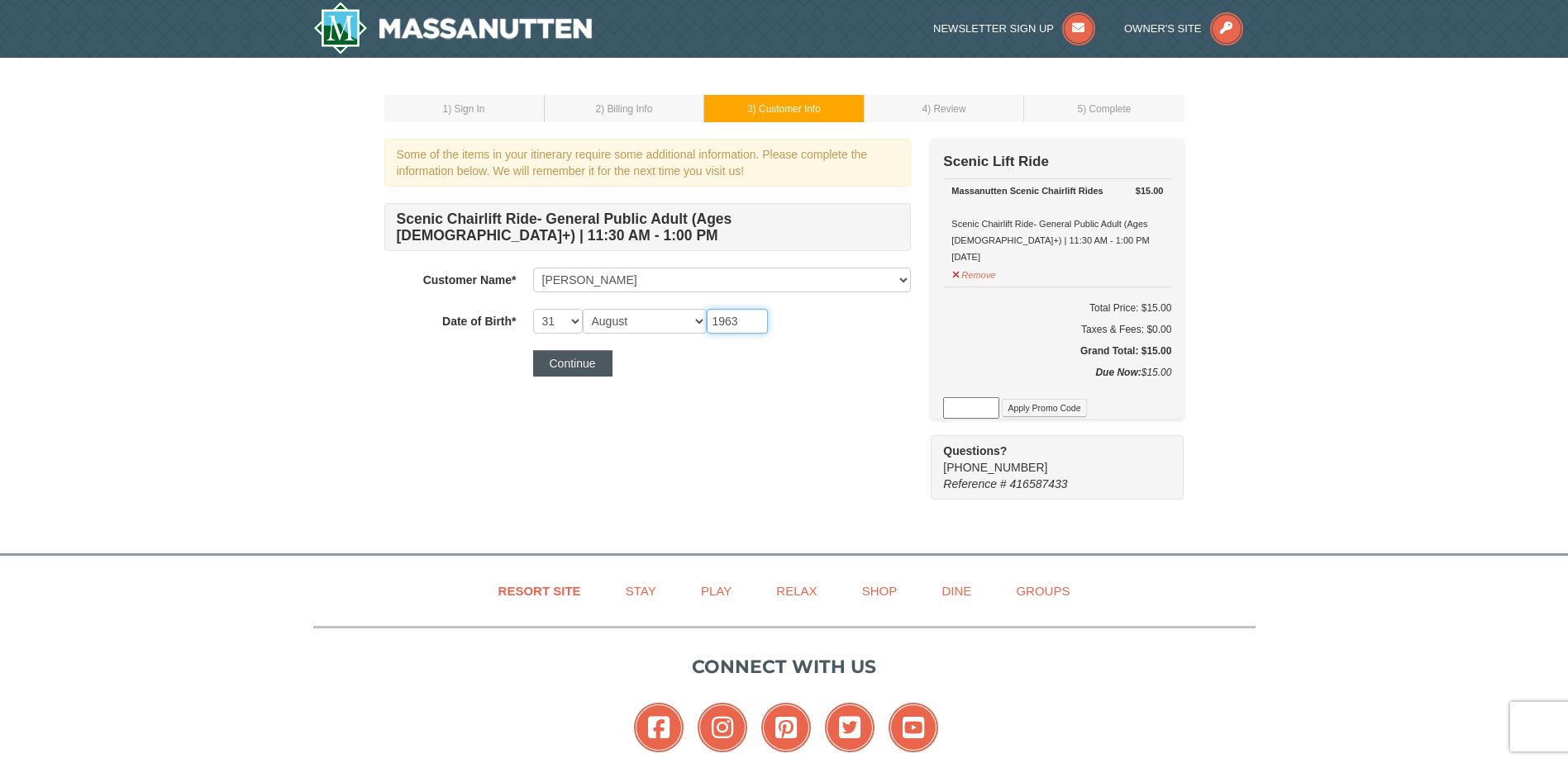
type input "1963"
click at [563, 364] on button "Continue" at bounding box center [573, 364] width 79 height 27
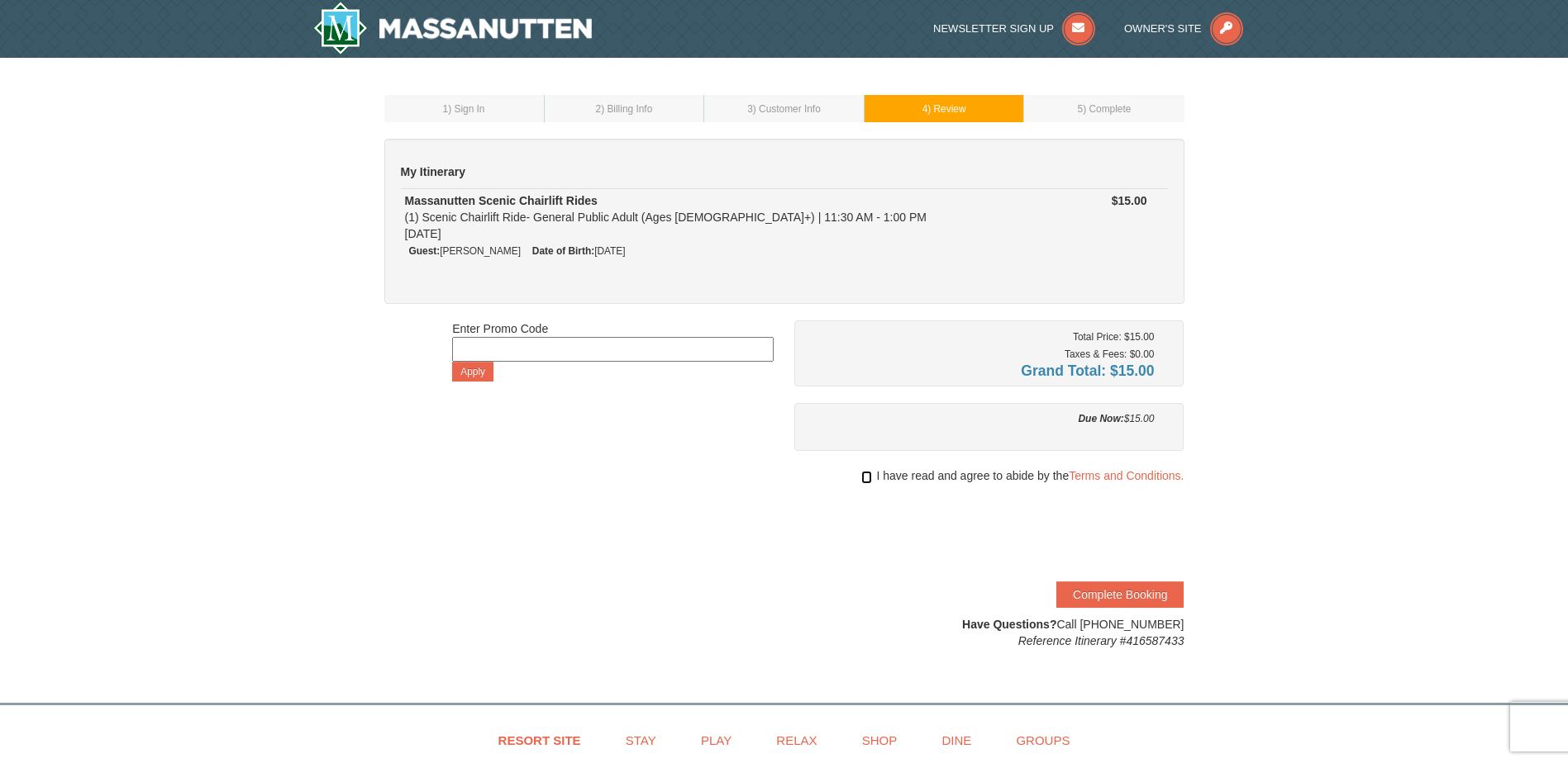
click at [868, 480] on input "checkbox" at bounding box center [867, 477] width 11 height 13
checkbox input "true"
click at [1107, 593] on button "Complete Booking" at bounding box center [1119, 595] width 128 height 27
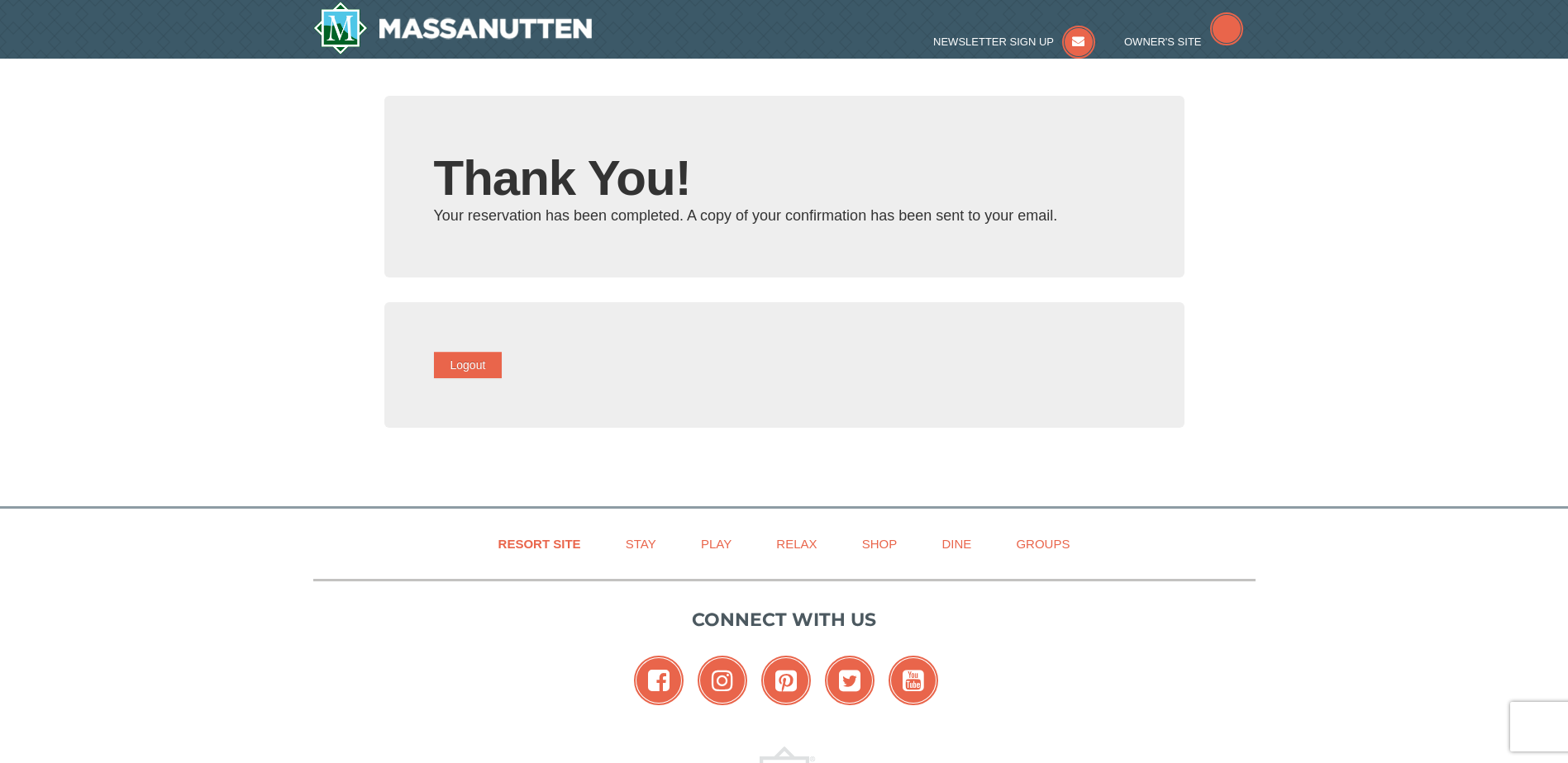
type input "[EMAIL_ADDRESS][DOMAIN_NAME]"
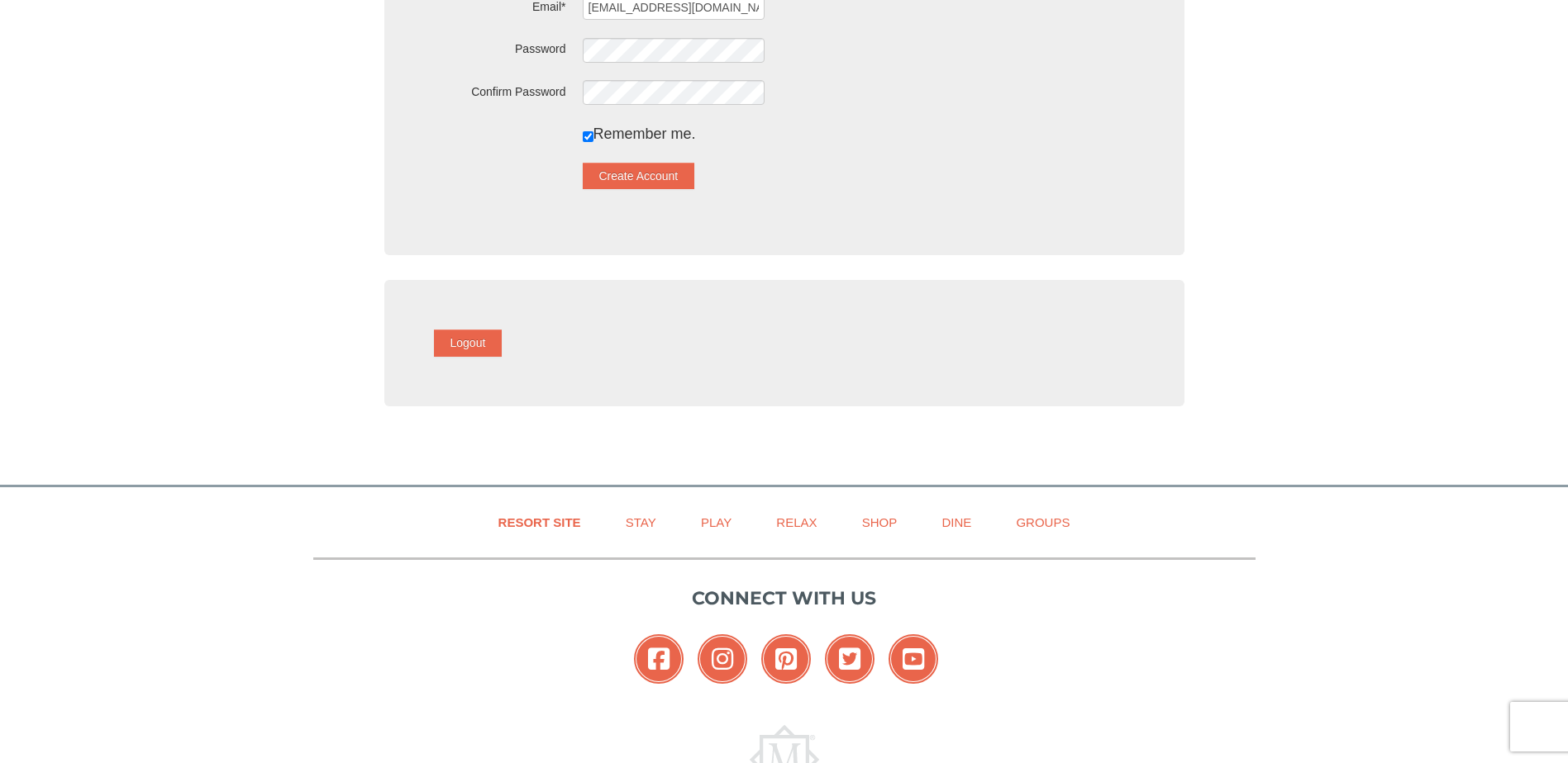
scroll to position [413, 0]
